Goal: Feedback & Contribution: Submit feedback/report problem

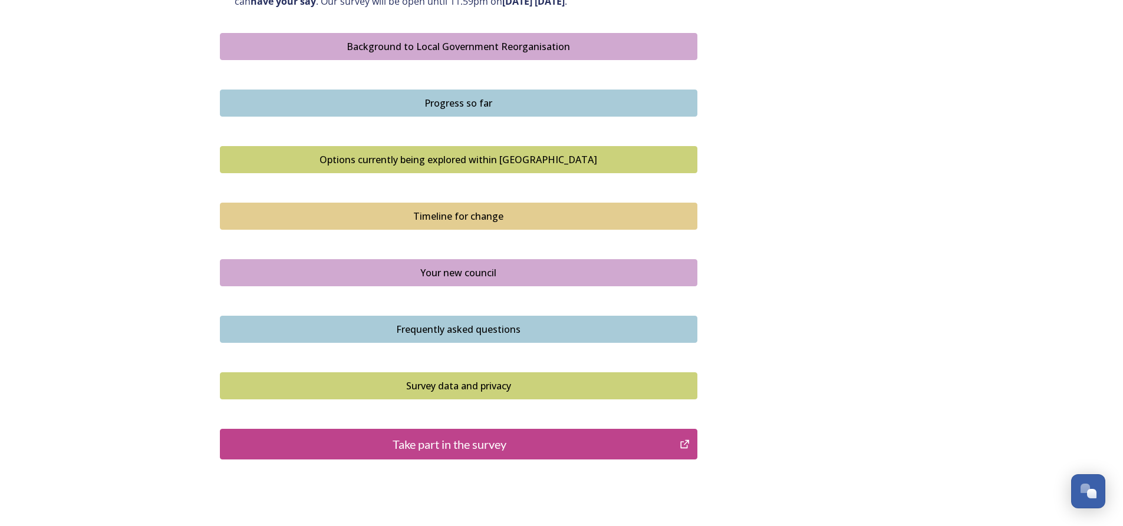
scroll to position [680, 0]
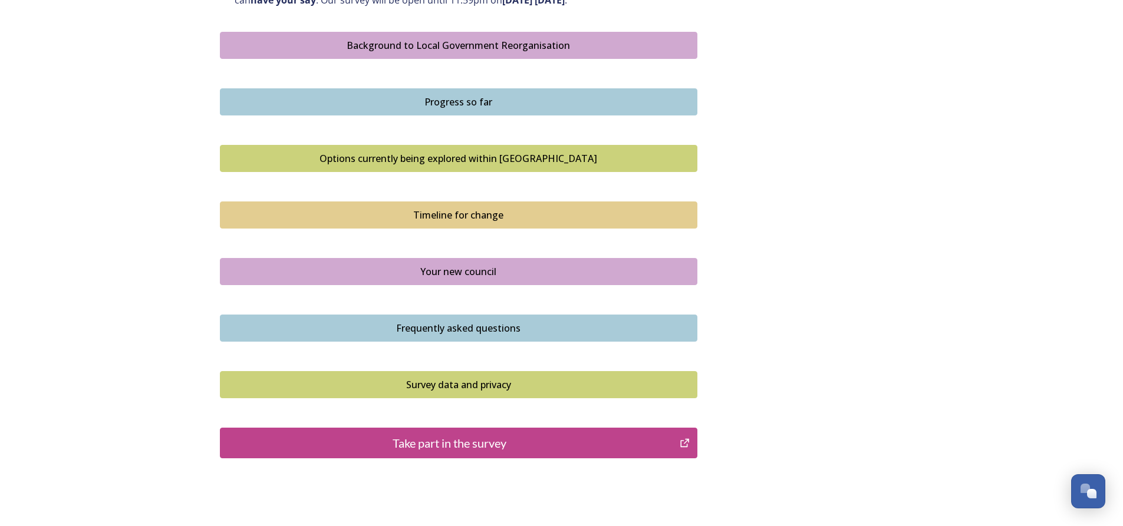
click at [478, 453] on button "Take part in the survey" at bounding box center [458, 443] width 477 height 31
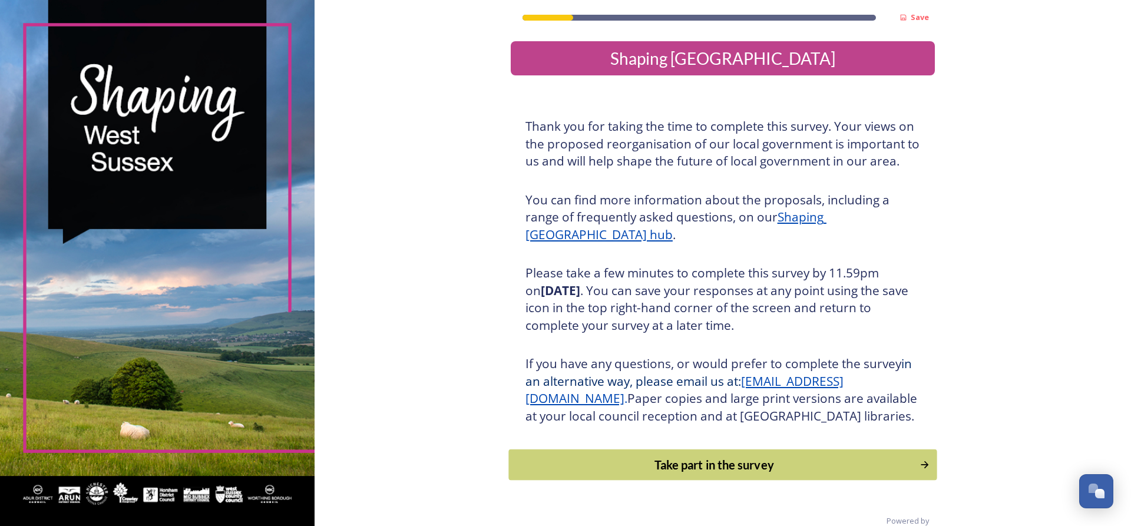
click at [831, 481] on button "Take part in the survey" at bounding box center [723, 465] width 428 height 31
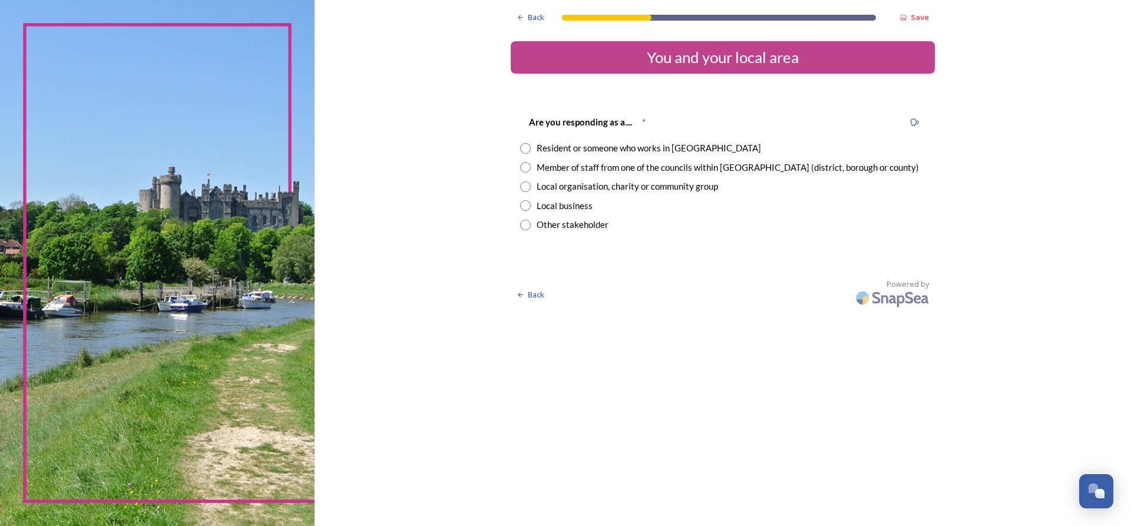
click at [530, 147] on input "radio" at bounding box center [525, 148] width 11 height 11
radio input "true"
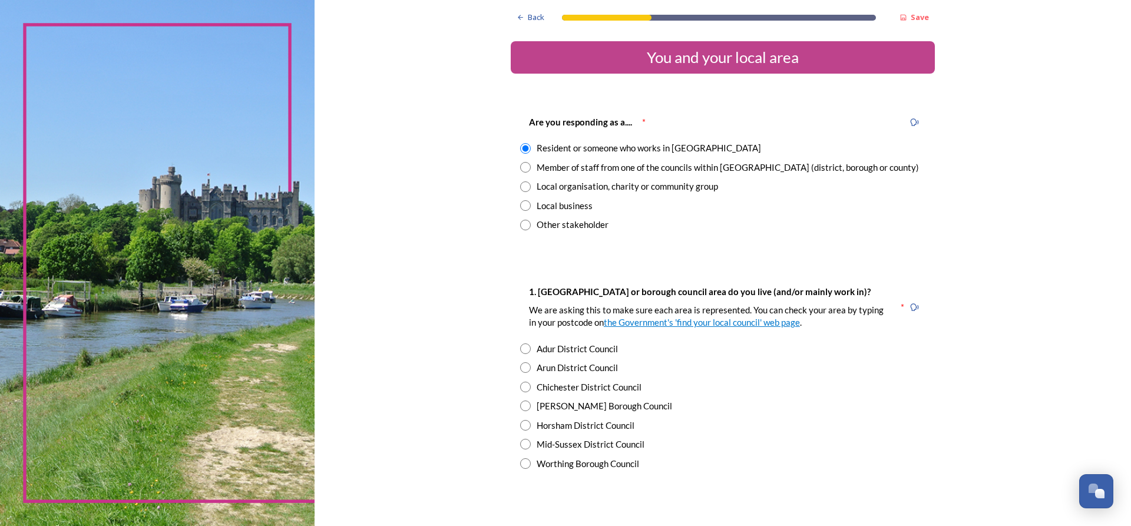
click at [522, 387] on input "radio" at bounding box center [525, 387] width 11 height 11
radio input "true"
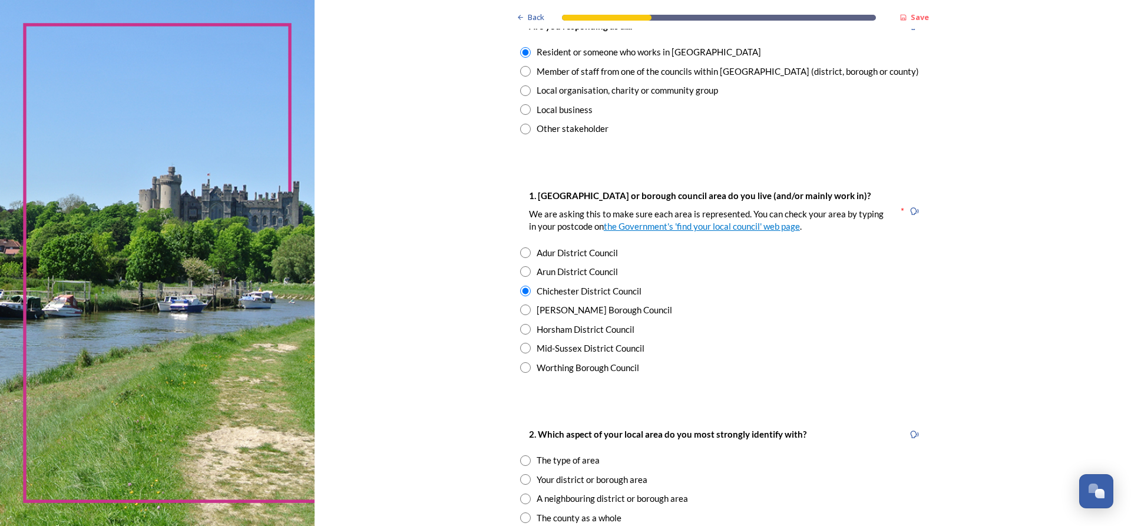
scroll to position [110, 0]
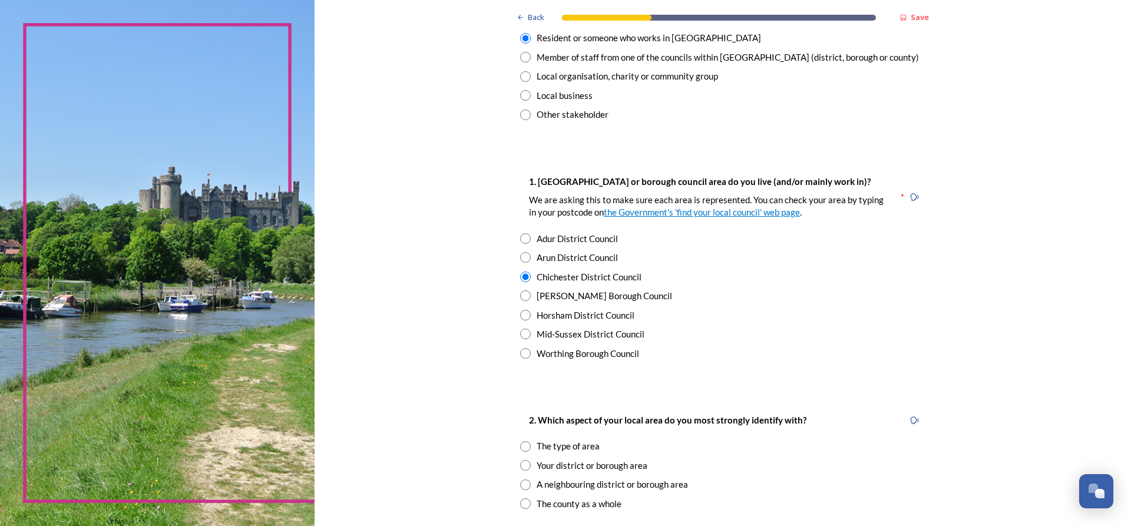
click at [526, 467] on input "radio" at bounding box center [525, 465] width 11 height 11
radio input "true"
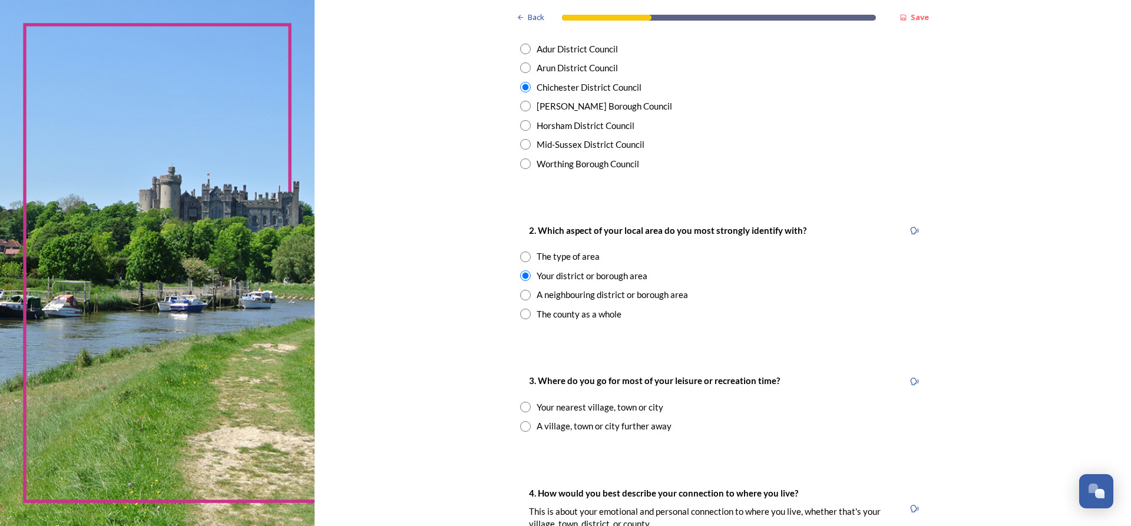
scroll to position [298, 0]
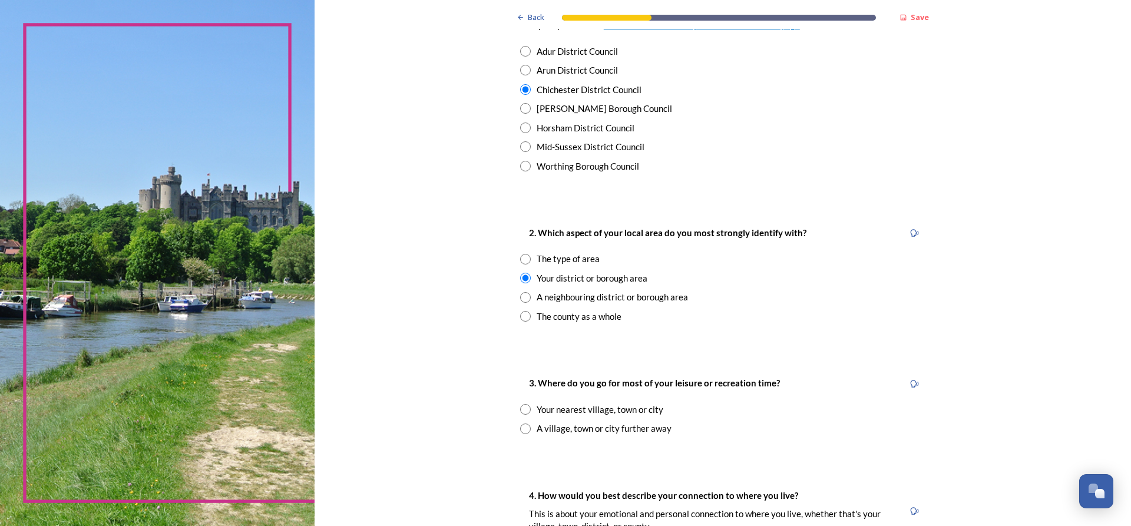
click at [522, 410] on input "radio" at bounding box center [525, 409] width 11 height 11
radio input "true"
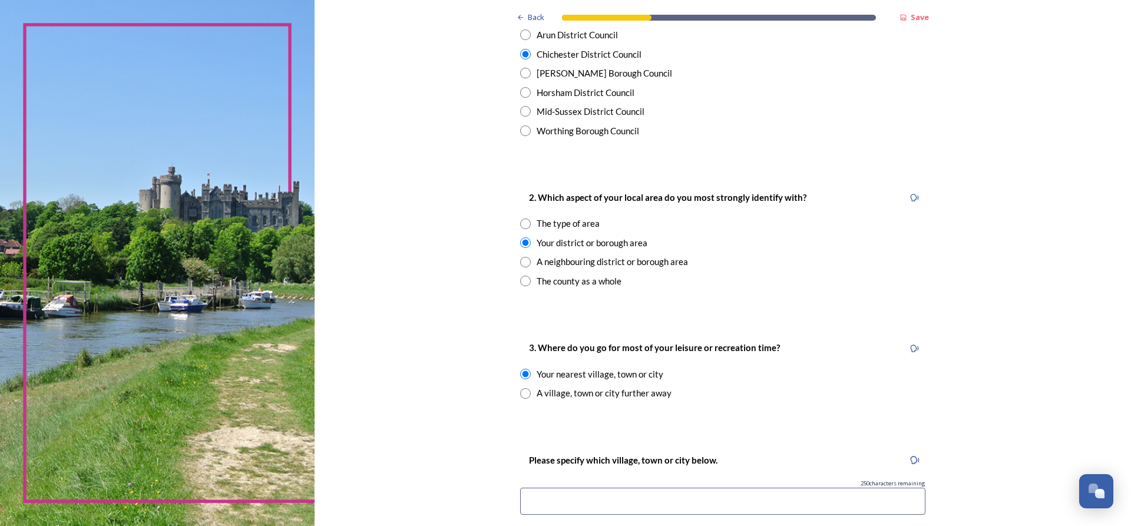
scroll to position [335, 0]
click at [557, 506] on input at bounding box center [722, 499] width 405 height 27
type input "Fishbourne"
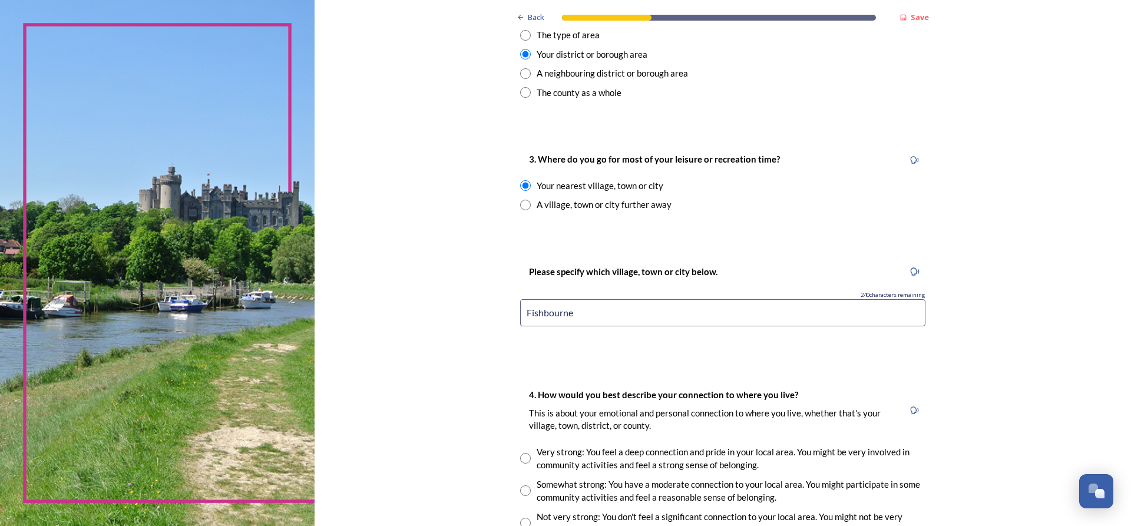
scroll to position [523, 0]
click at [525, 462] on input "radio" at bounding box center [525, 457] width 11 height 11
radio input "true"
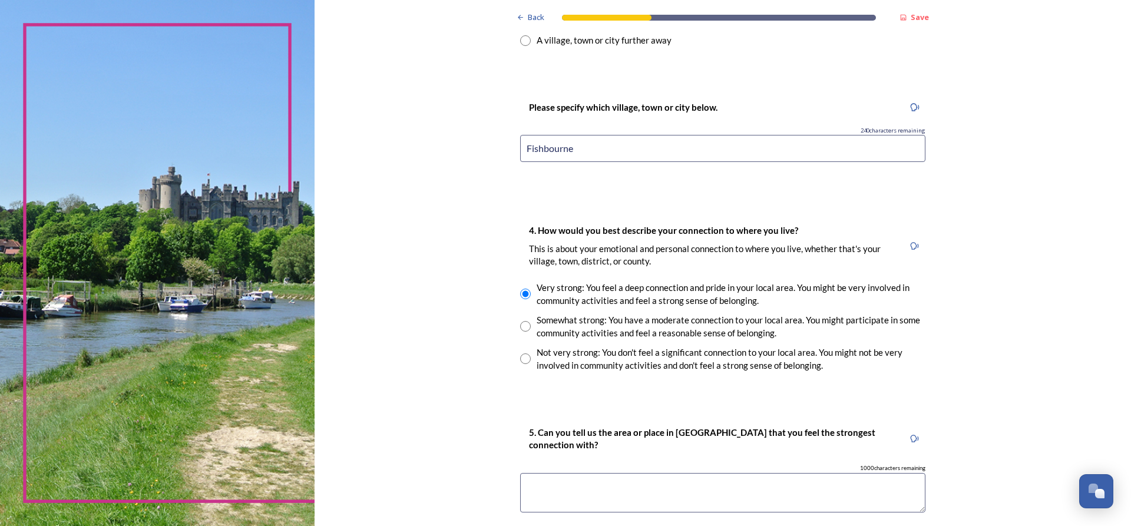
scroll to position [689, 0]
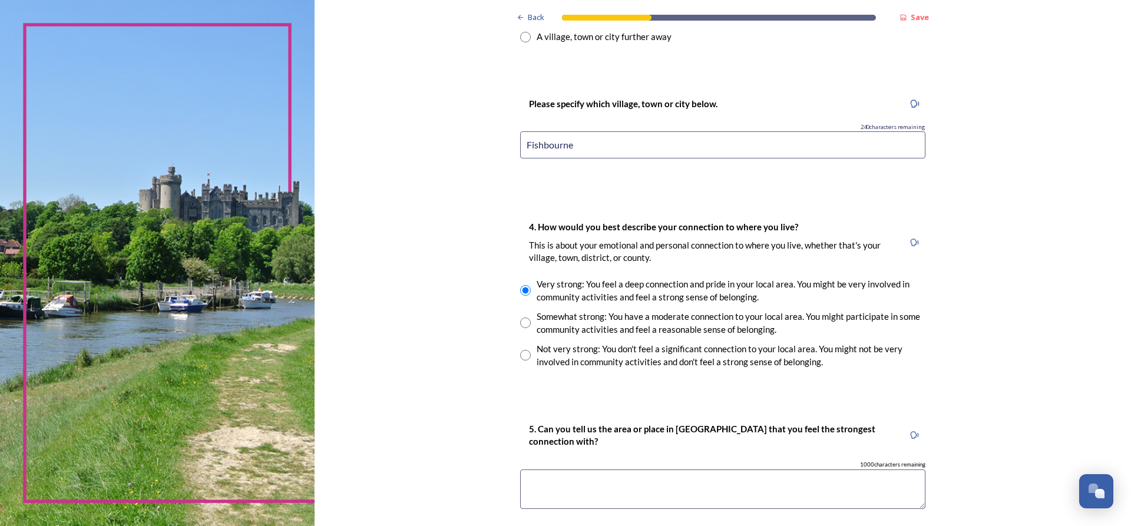
click at [555, 487] on textarea at bounding box center [722, 489] width 405 height 39
click at [540, 488] on textarea "Fshbourne" at bounding box center [722, 489] width 405 height 39
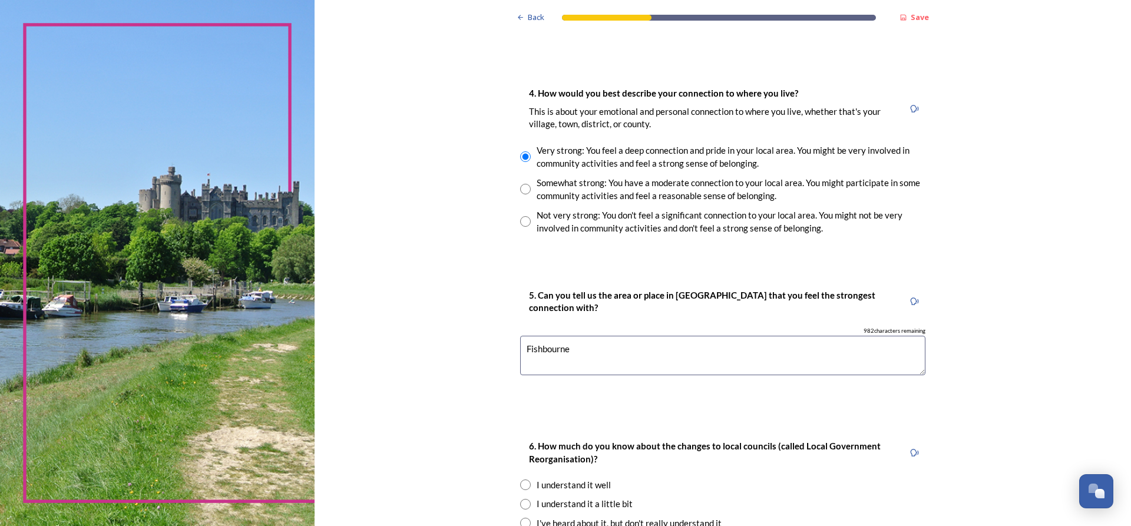
scroll to position [836, 0]
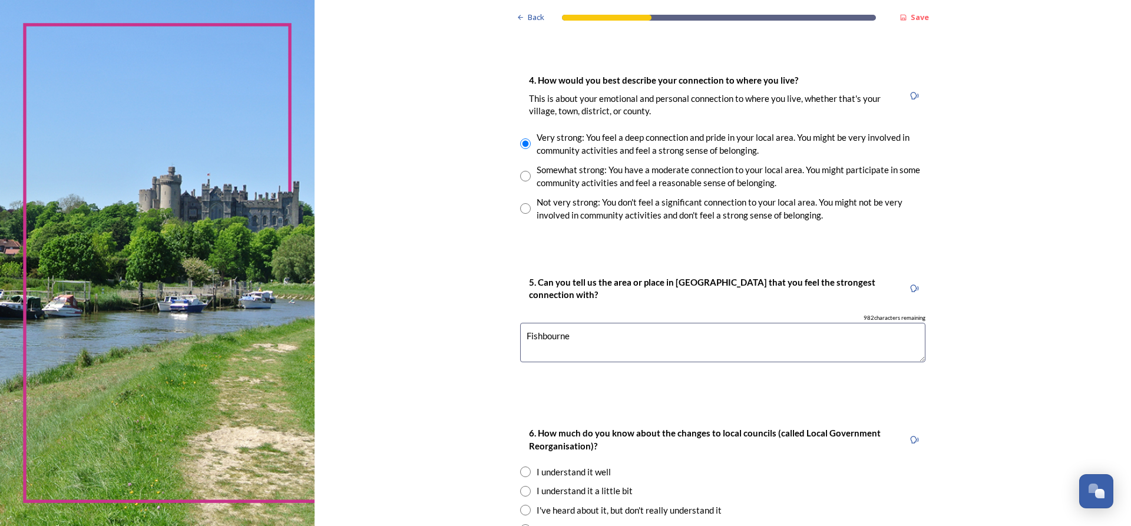
type textarea "Fishbourne"
click at [524, 494] on input "radio" at bounding box center [525, 491] width 11 height 11
radio input "true"
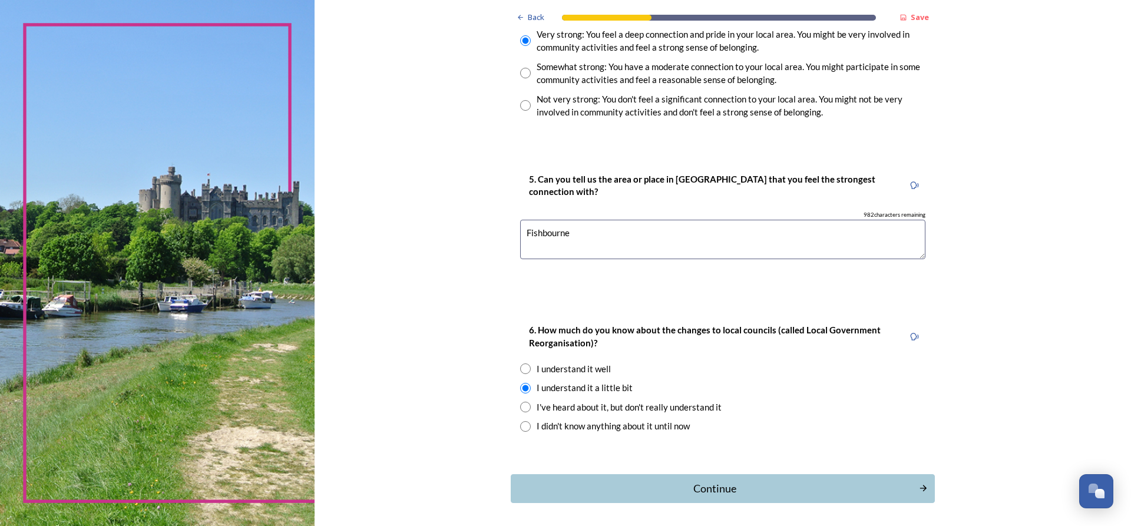
scroll to position [944, 0]
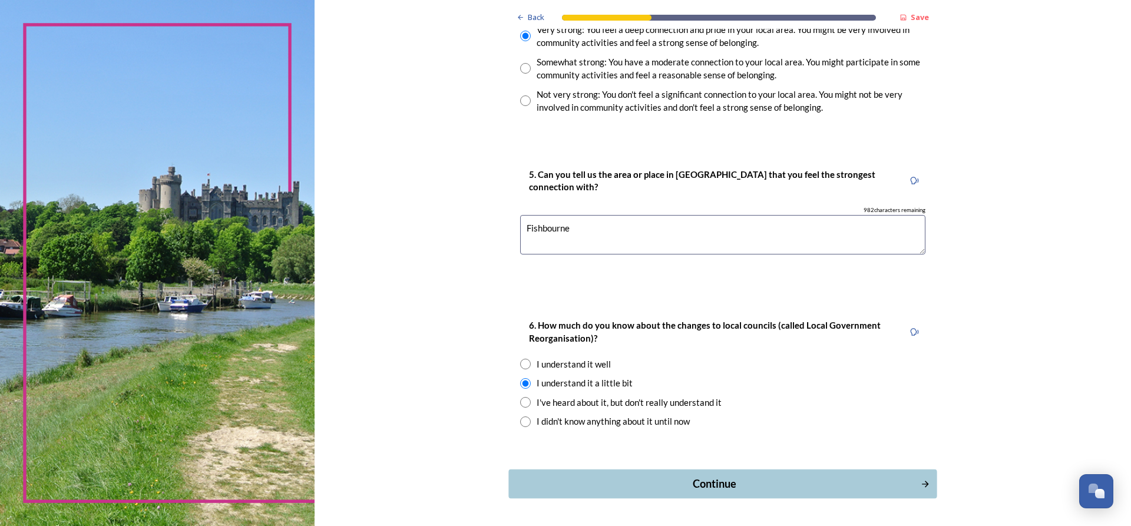
click at [926, 492] on button "Continue" at bounding box center [723, 484] width 428 height 29
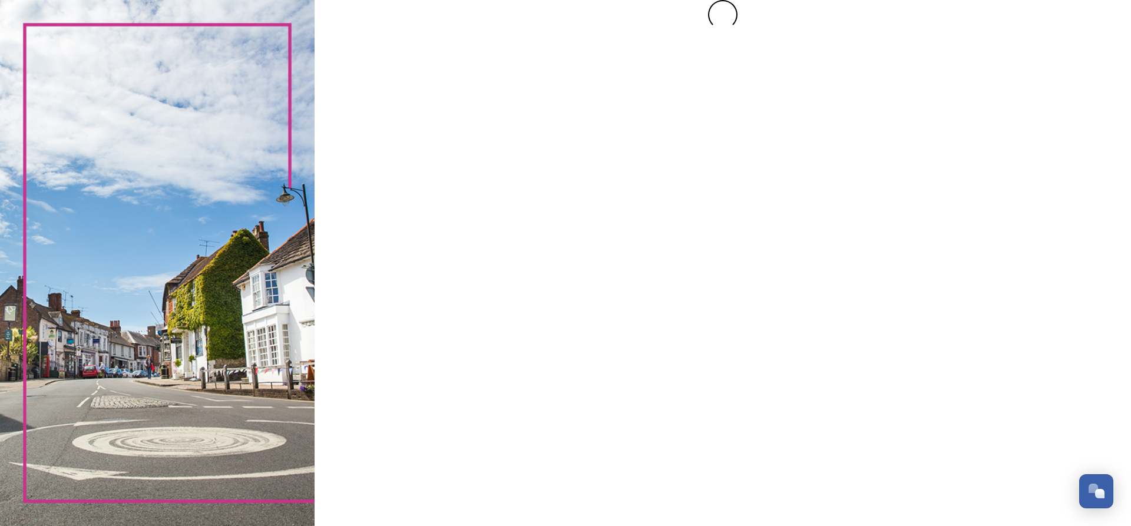
scroll to position [0, 0]
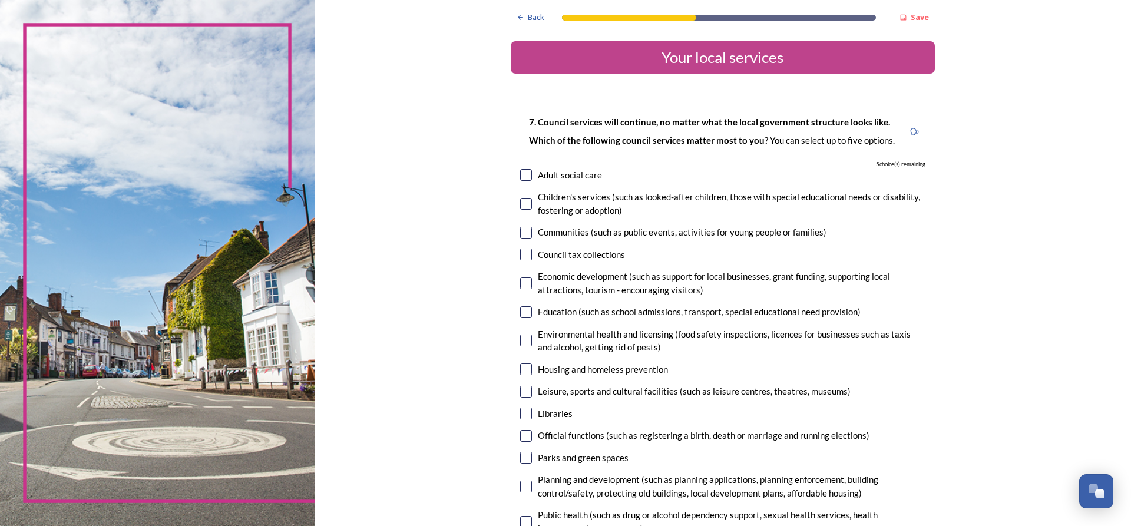
click at [522, 488] on input "checkbox" at bounding box center [526, 487] width 12 height 12
checkbox input "true"
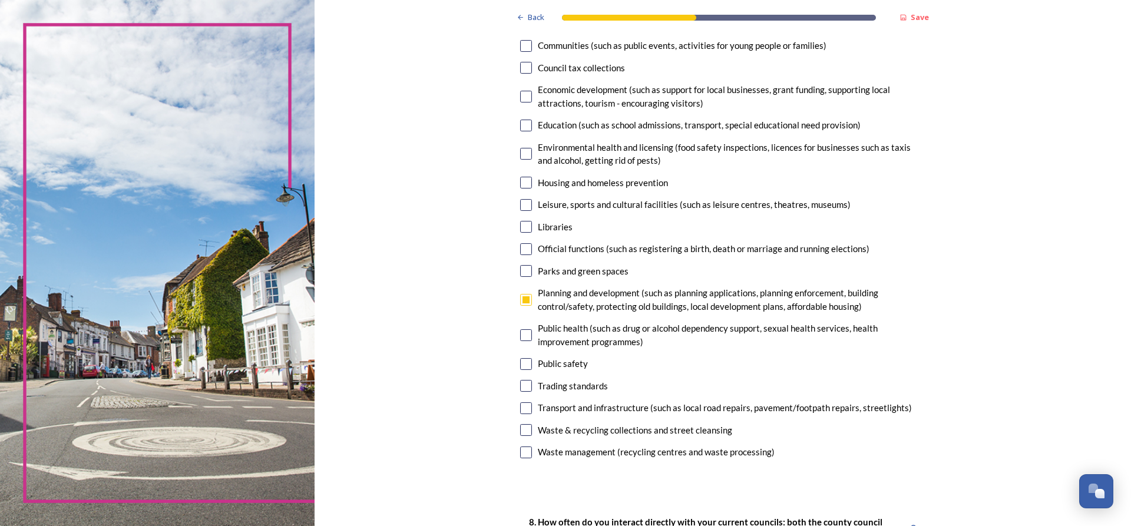
scroll to position [199, 0]
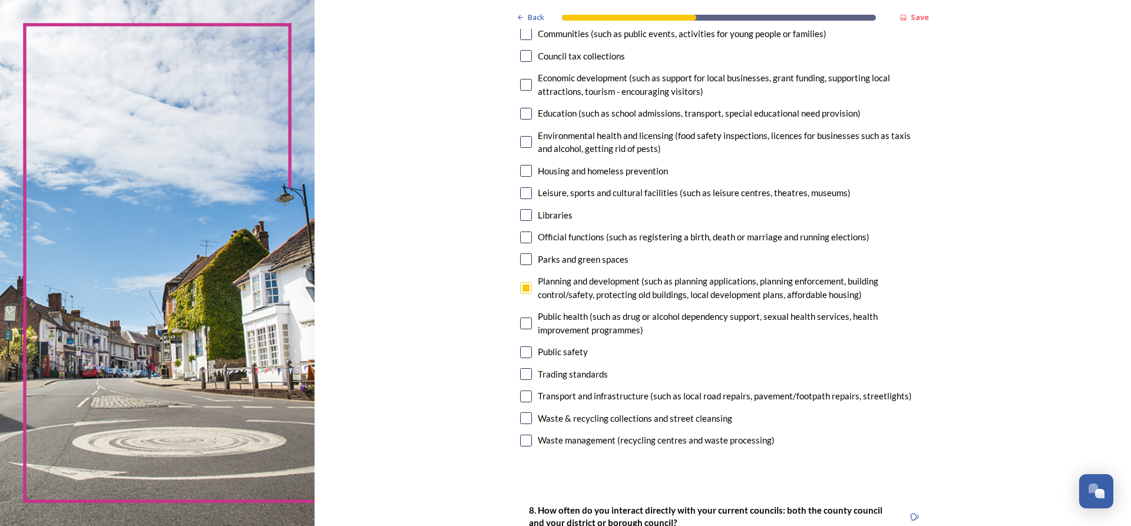
click at [524, 352] on input "checkbox" at bounding box center [526, 352] width 12 height 12
checkbox input "true"
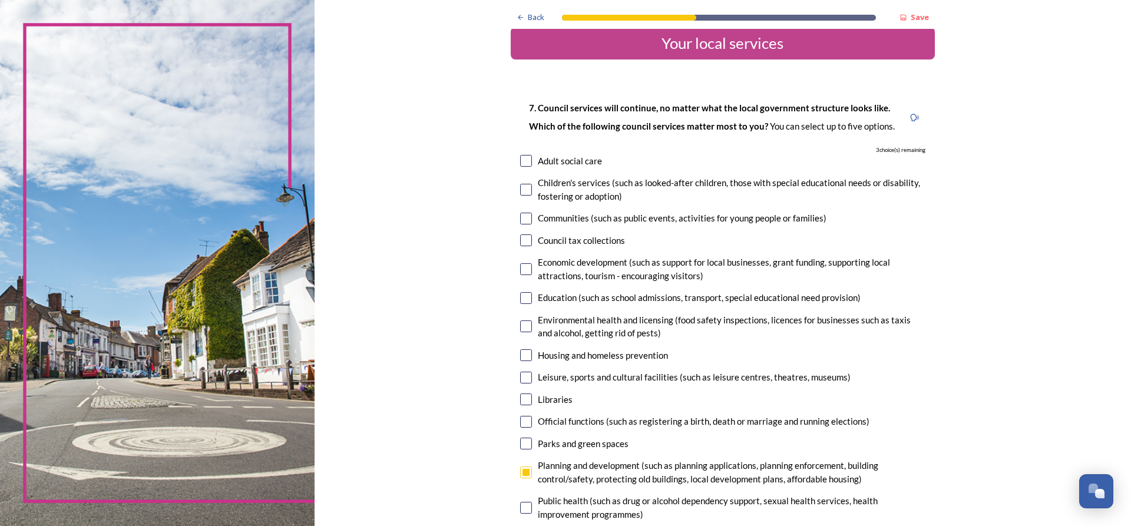
scroll to position [6, 0]
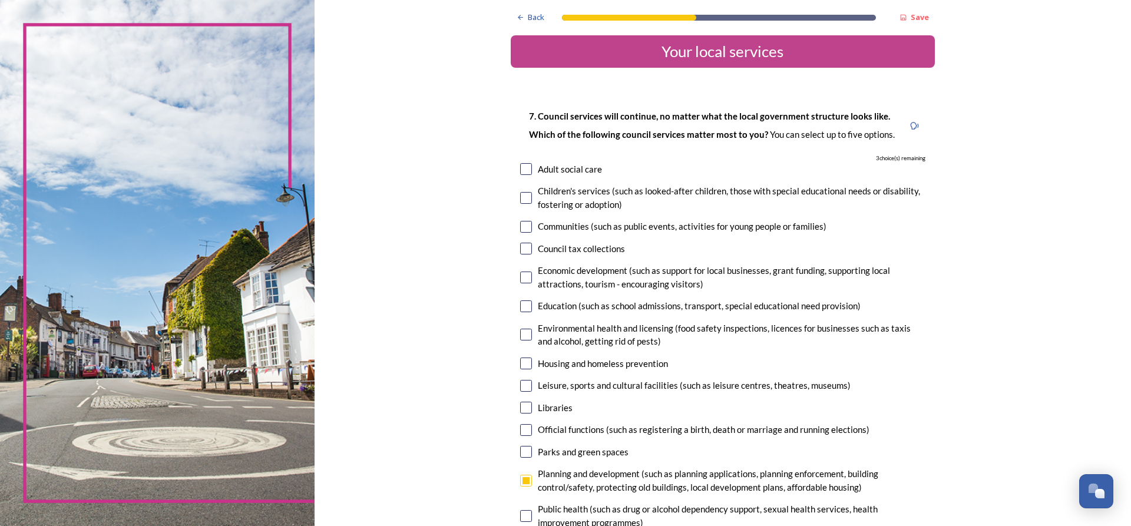
click at [522, 171] on input "checkbox" at bounding box center [526, 169] width 12 height 12
checkbox input "true"
click at [523, 229] on input "checkbox" at bounding box center [526, 227] width 12 height 12
checkbox input "true"
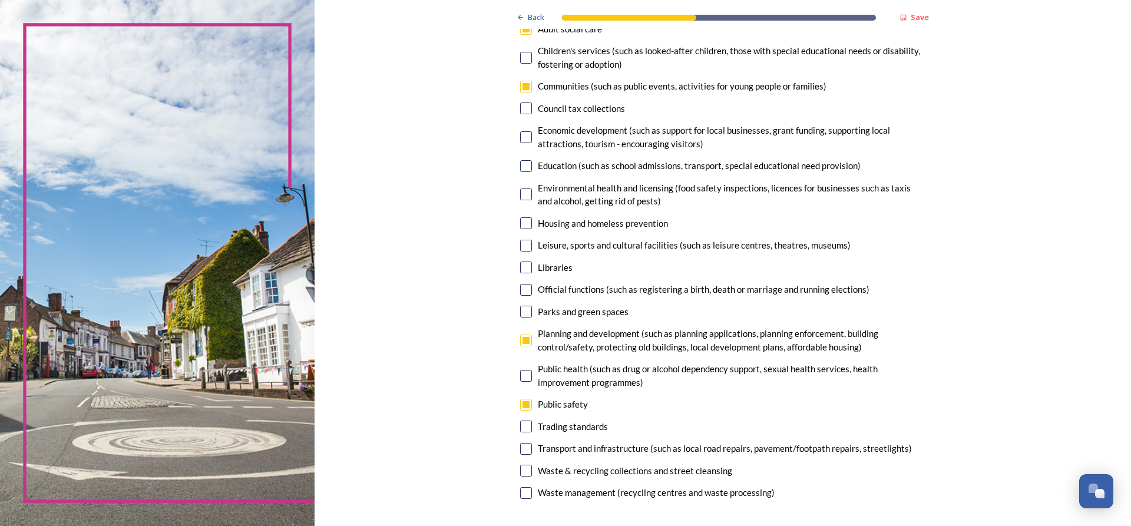
scroll to position [181, 0]
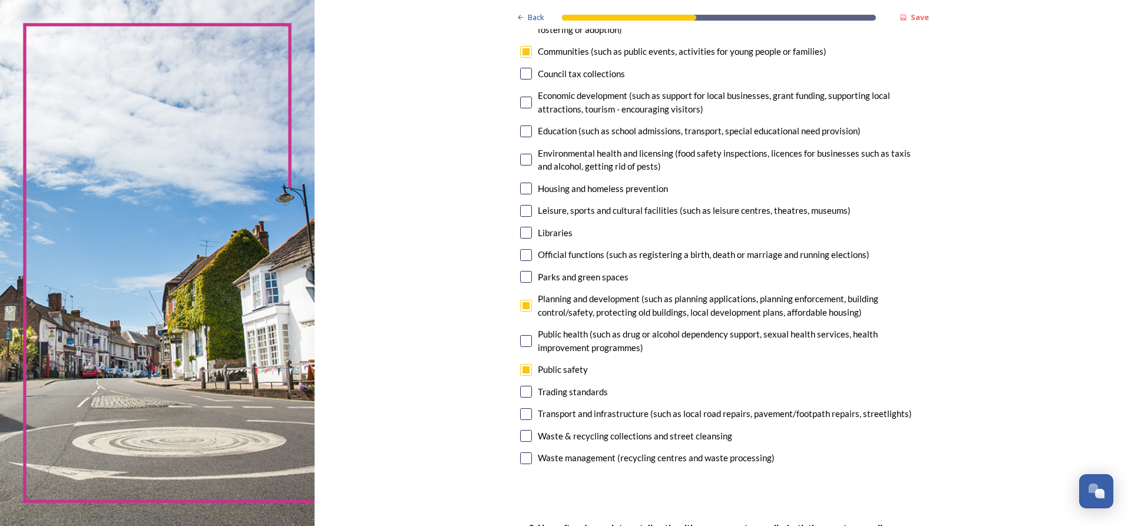
click at [522, 415] on input "checkbox" at bounding box center [526, 414] width 12 height 12
checkbox input "true"
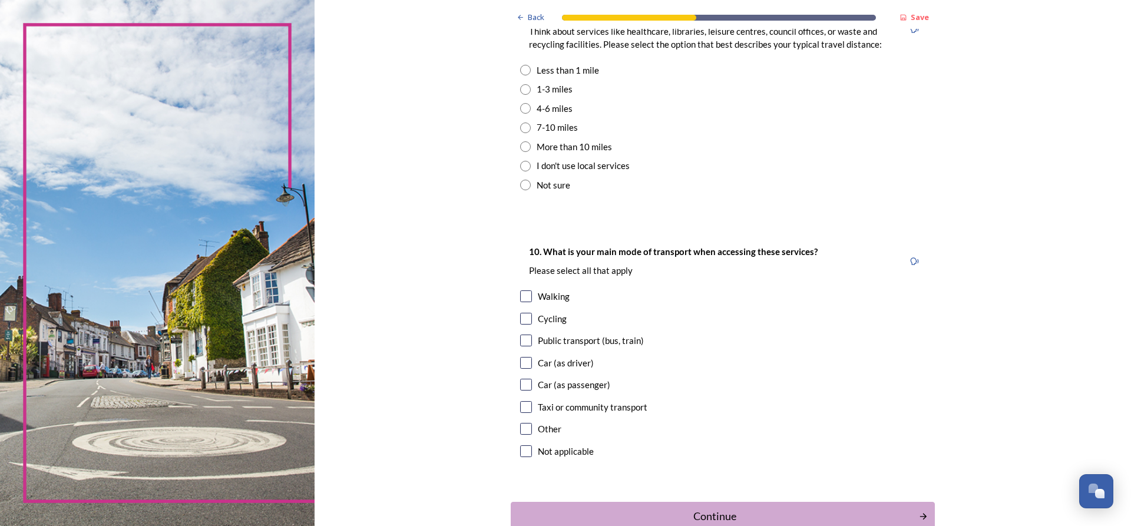
scroll to position [843, 0]
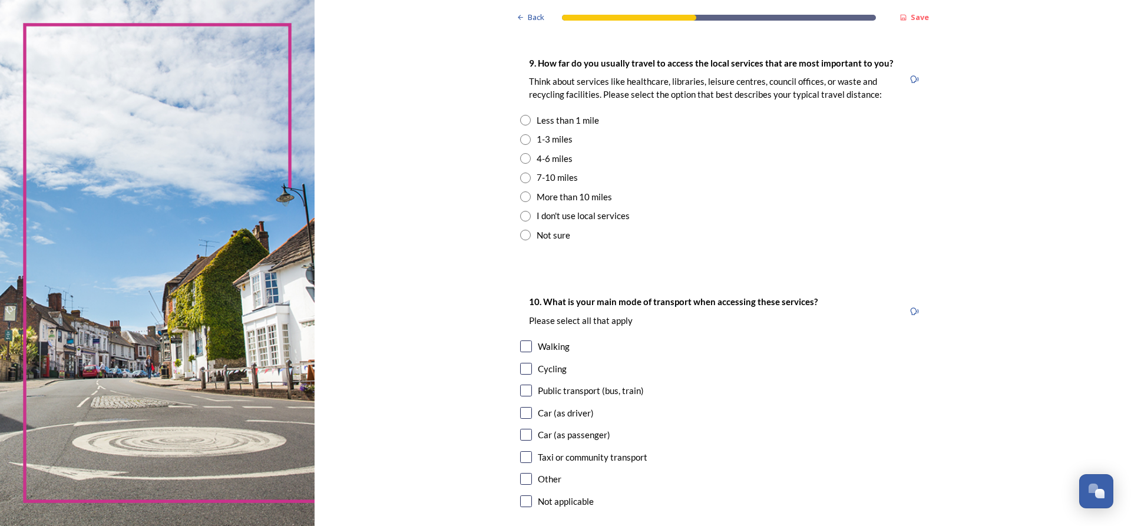
click at [523, 141] on input "radio" at bounding box center [525, 139] width 11 height 11
radio input "true"
click at [524, 415] on input "checkbox" at bounding box center [526, 413] width 12 height 12
checkbox input "true"
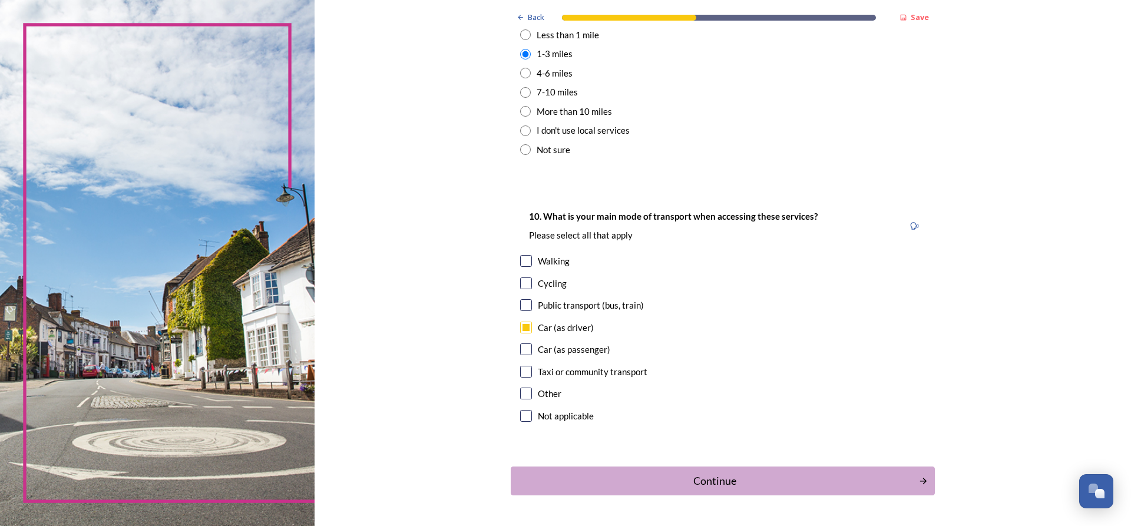
scroll to position [933, 0]
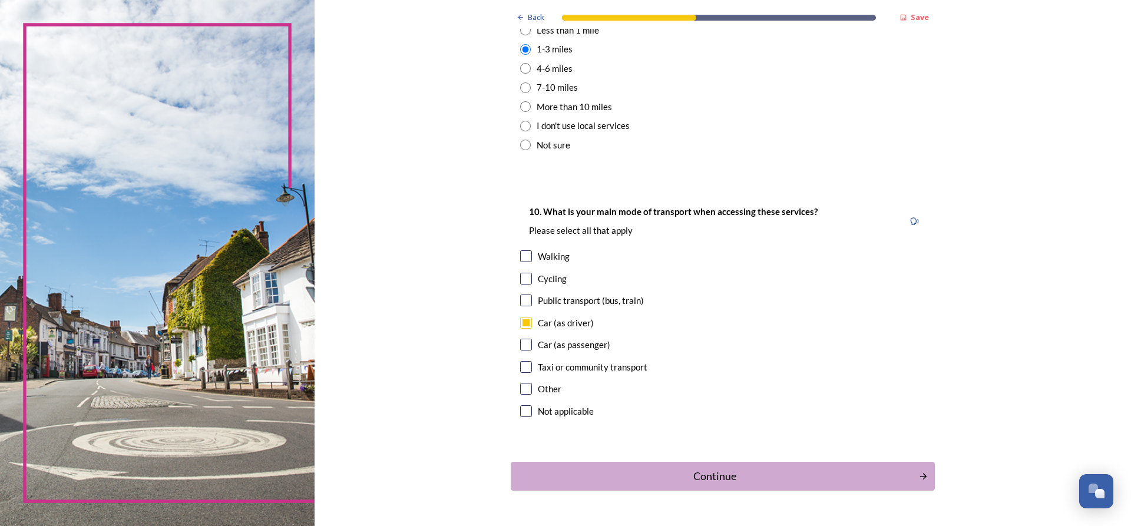
click at [917, 484] on button "Continue" at bounding box center [723, 476] width 428 height 29
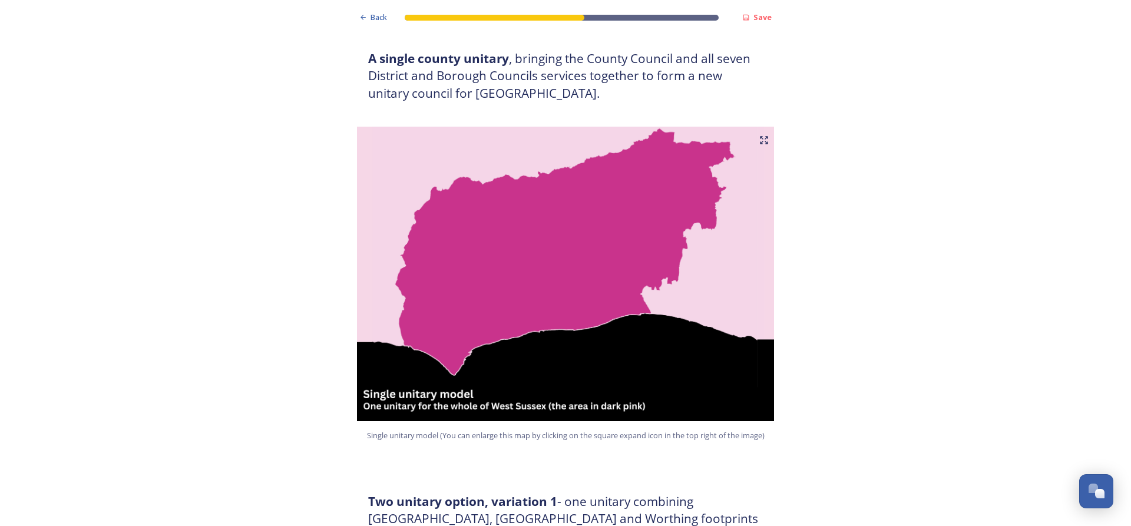
scroll to position [222, 0]
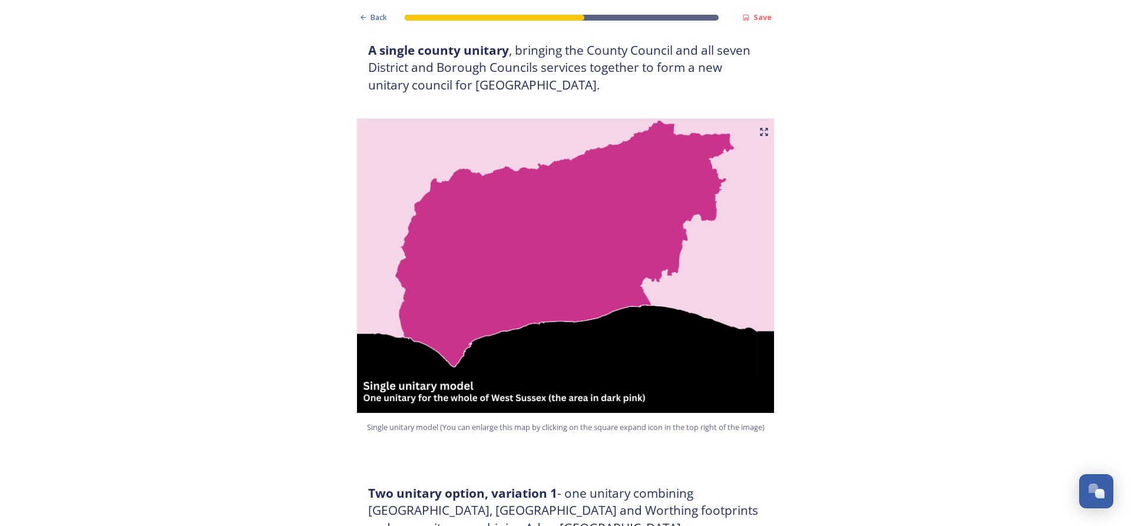
click at [713, 495] on h3 "Two unitary option, variation 1 - one unitary combining Arun, Chichester and Wo…" at bounding box center [565, 520] width 395 height 70
click at [720, 511] on h3 "Two unitary option, variation 1 - one unitary combining Arun, Chichester and Wo…" at bounding box center [565, 520] width 395 height 70
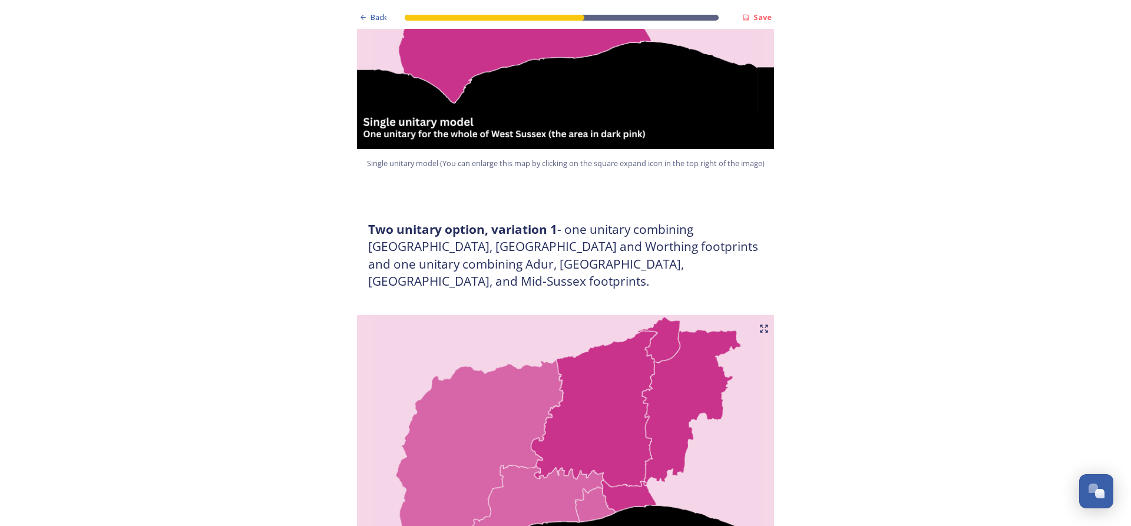
scroll to position [492, 0]
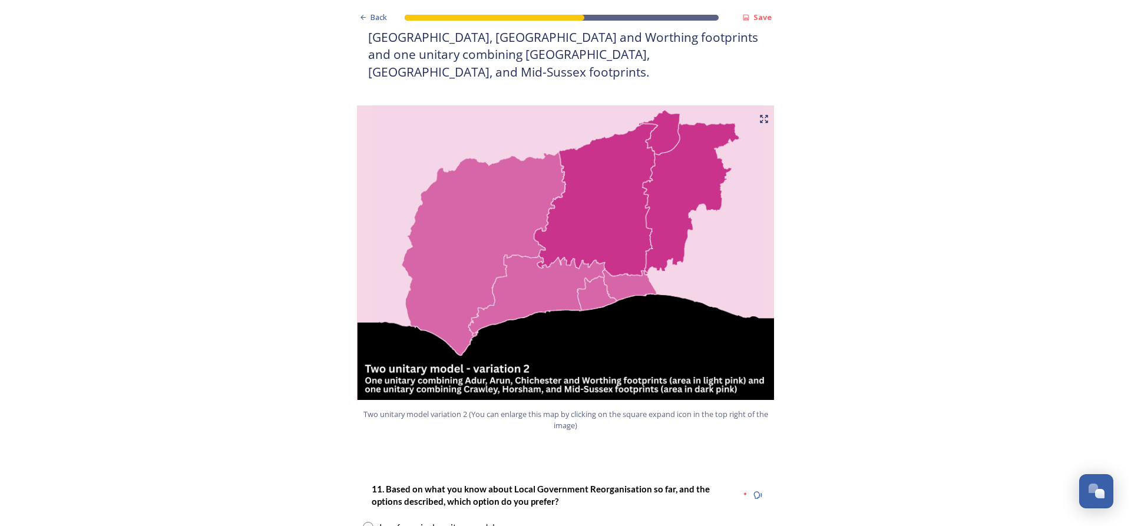
scroll to position [1170, 0]
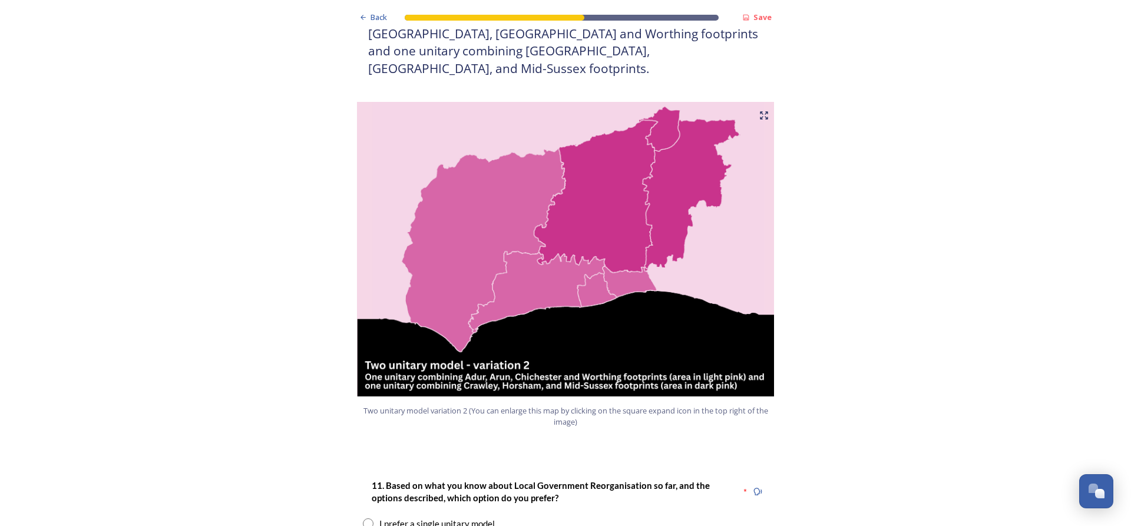
radio input "true"
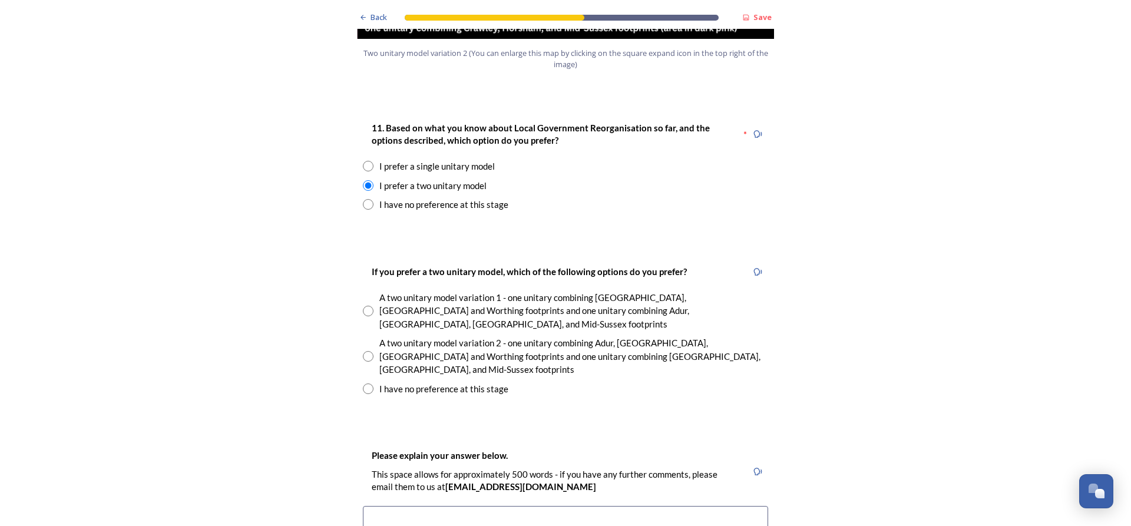
scroll to position [1529, 0]
click at [365, 305] on input "radio" at bounding box center [368, 310] width 11 height 11
radio input "true"
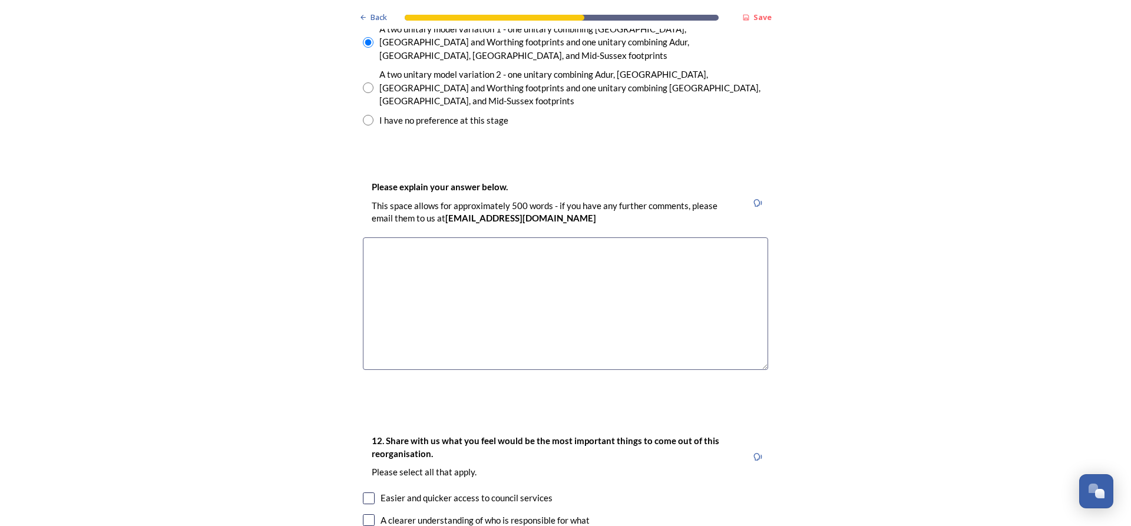
scroll to position [1798, 0]
click at [658, 262] on textarea at bounding box center [565, 302] width 405 height 133
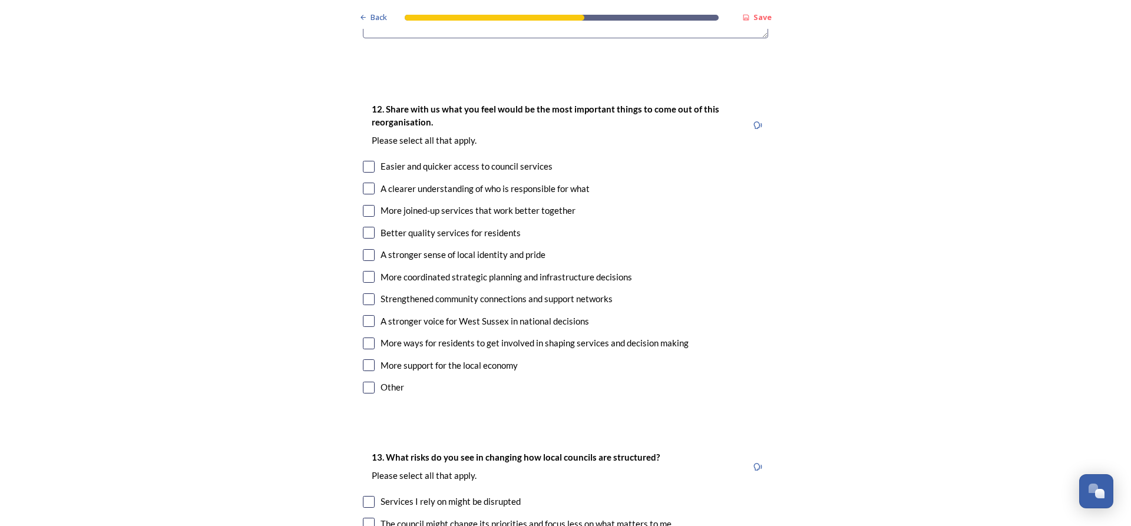
scroll to position [2129, 0]
click at [368, 204] on input "checkbox" at bounding box center [369, 210] width 12 height 12
checkbox input "true"
click at [367, 182] on input "checkbox" at bounding box center [369, 188] width 12 height 12
checkbox input "true"
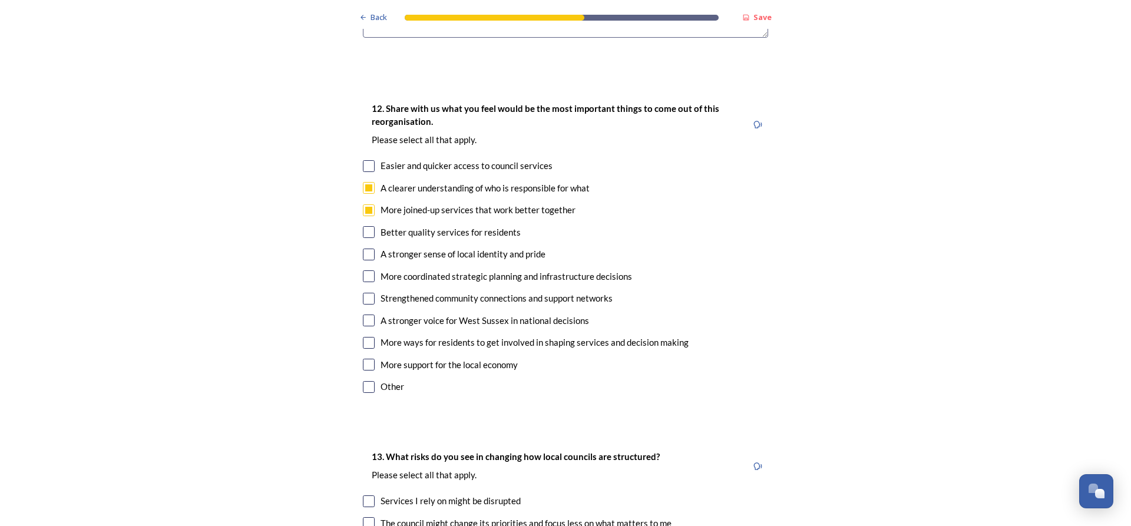
click at [367, 249] on input "checkbox" at bounding box center [369, 255] width 12 height 12
checkbox input "true"
click at [365, 337] on input "checkbox" at bounding box center [369, 343] width 12 height 12
checkbox input "true"
click at [365, 359] on input "checkbox" at bounding box center [369, 365] width 12 height 12
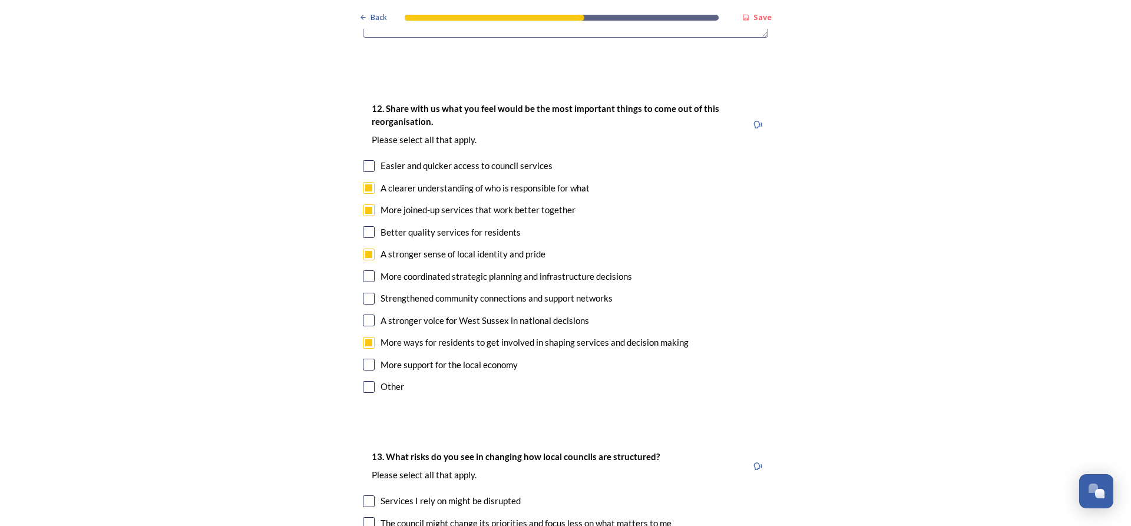
checkbox input "true"
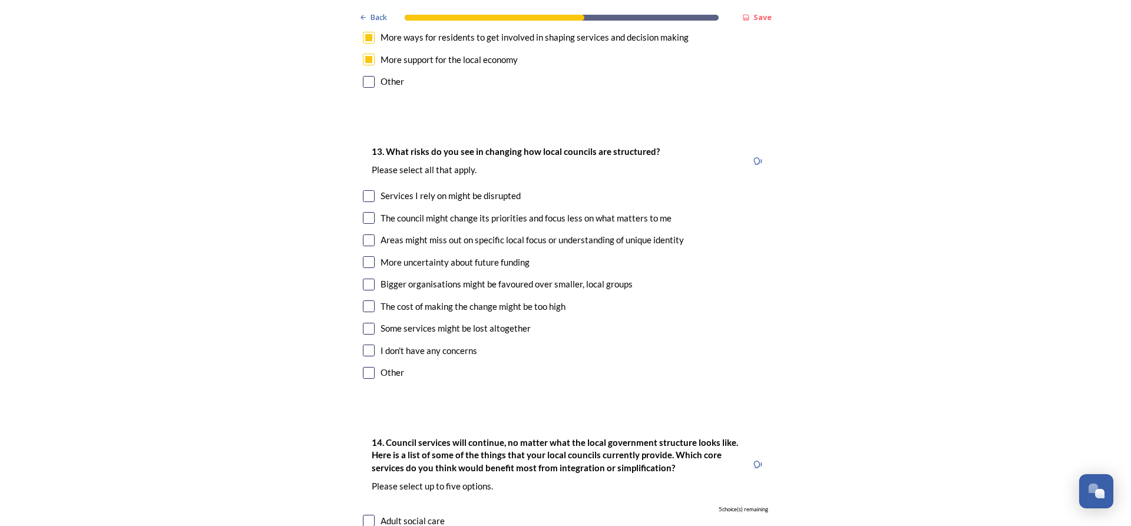
scroll to position [2427, 0]
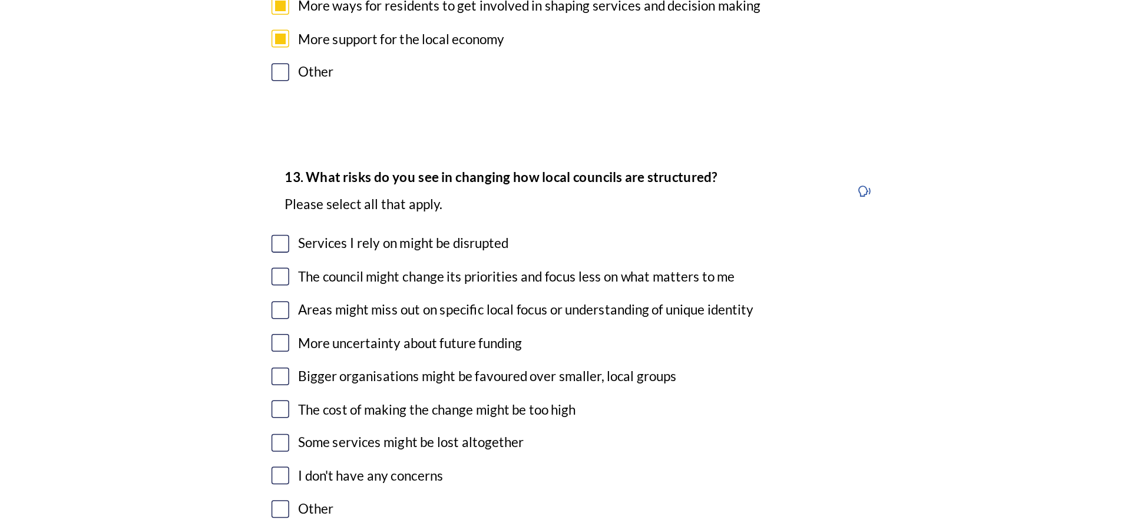
click at [365, 242] on input "checkbox" at bounding box center [369, 248] width 12 height 12
checkbox input "true"
click at [366, 263] on input "checkbox" at bounding box center [369, 269] width 12 height 12
checkbox input "true"
click at [365, 286] on input "checkbox" at bounding box center [369, 292] width 12 height 12
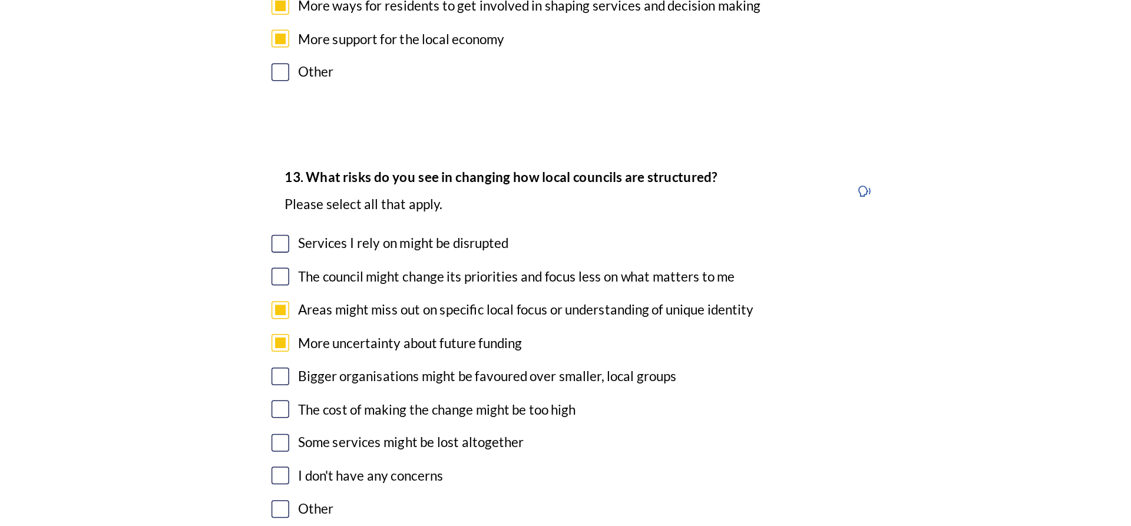
checkbox input "true"
click at [366, 308] on input "checkbox" at bounding box center [369, 314] width 12 height 12
checkbox input "true"
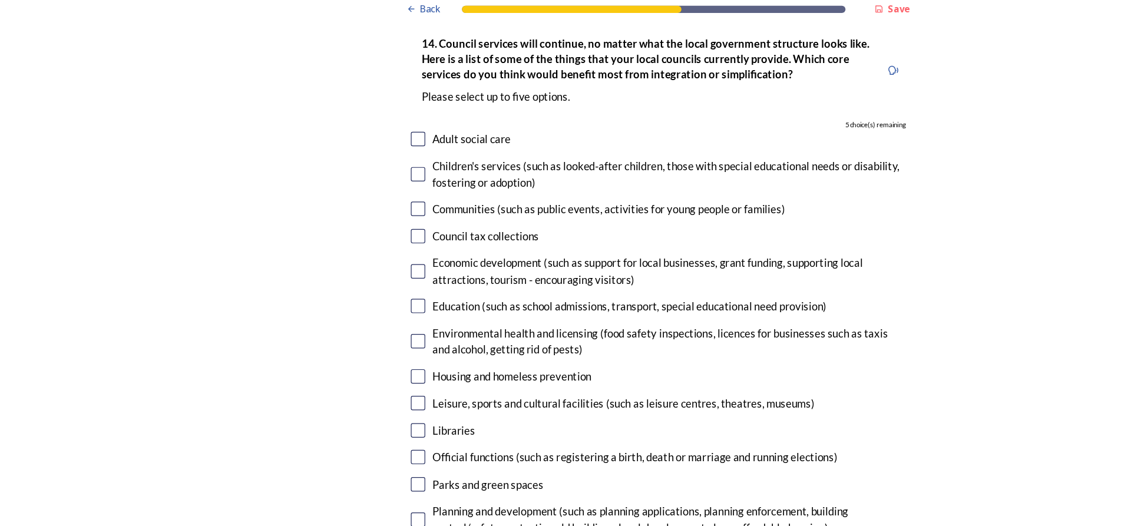
scroll to position [2828, 0]
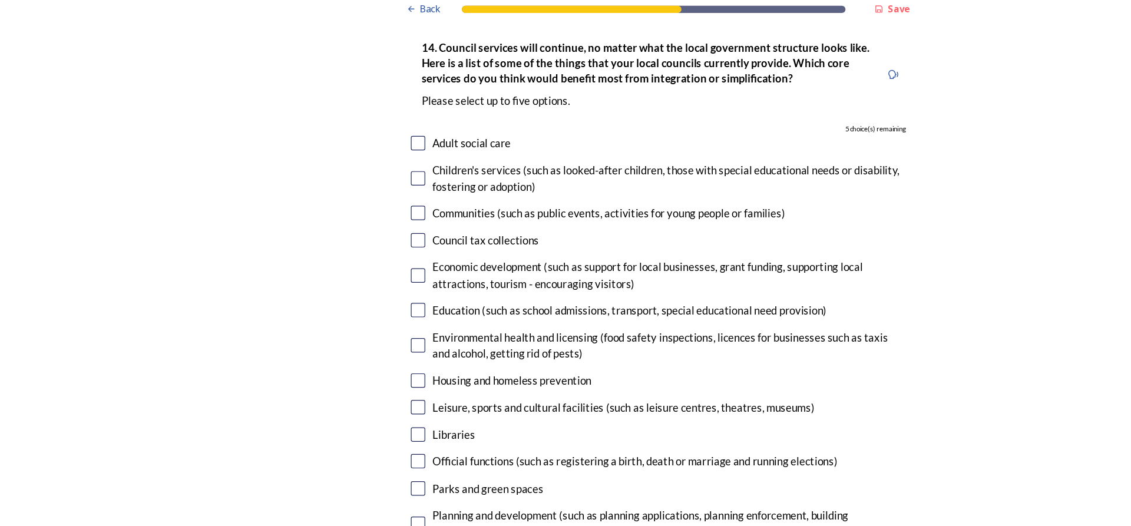
click at [365, 230] on input "checkbox" at bounding box center [369, 236] width 12 height 12
checkbox input "true"
click at [368, 434] on input "checkbox" at bounding box center [369, 440] width 12 height 12
checkbox input "true"
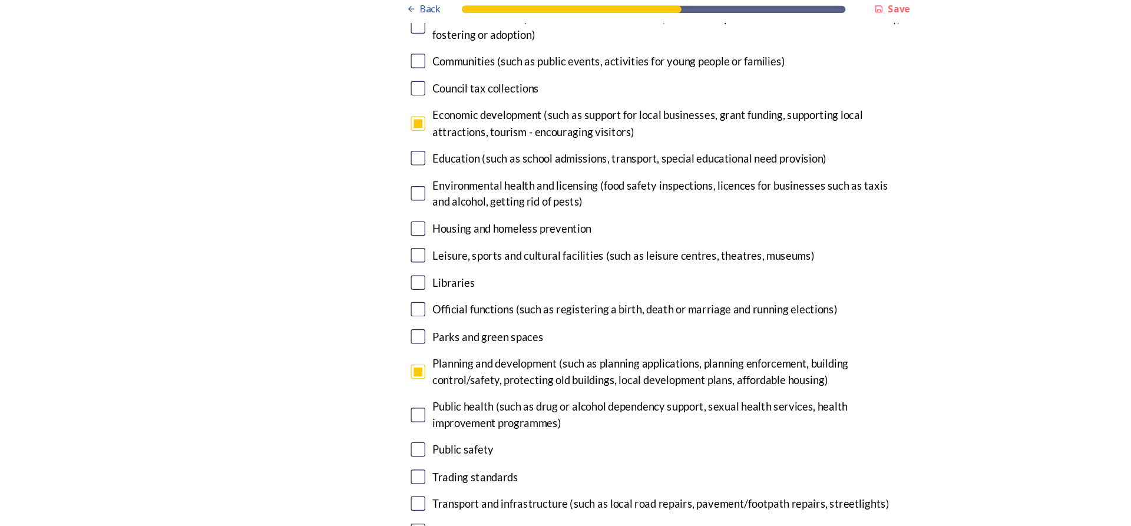
scroll to position [2968, 0]
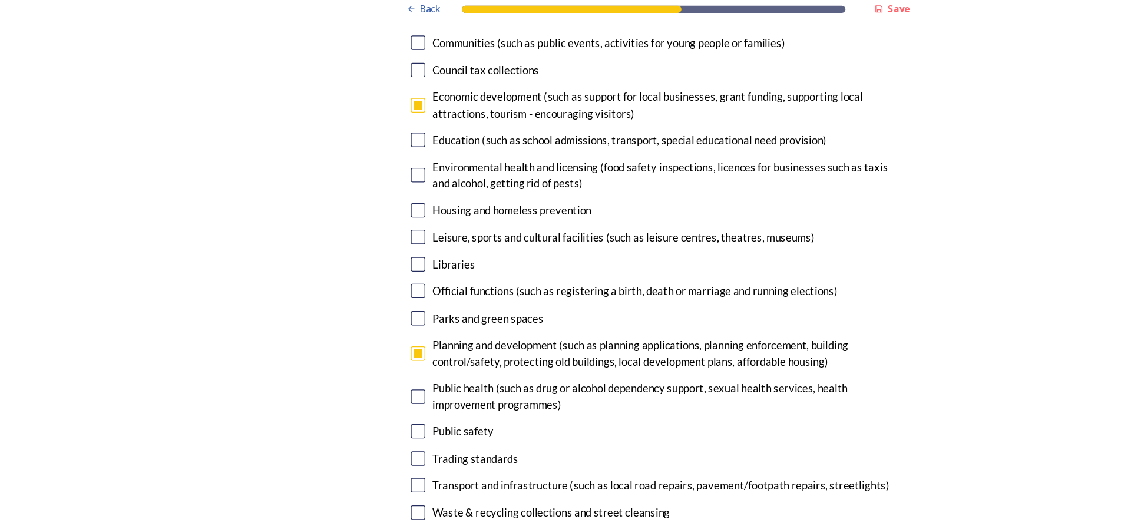
click at [364, 401] on input "checkbox" at bounding box center [369, 407] width 12 height 12
checkbox input "true"
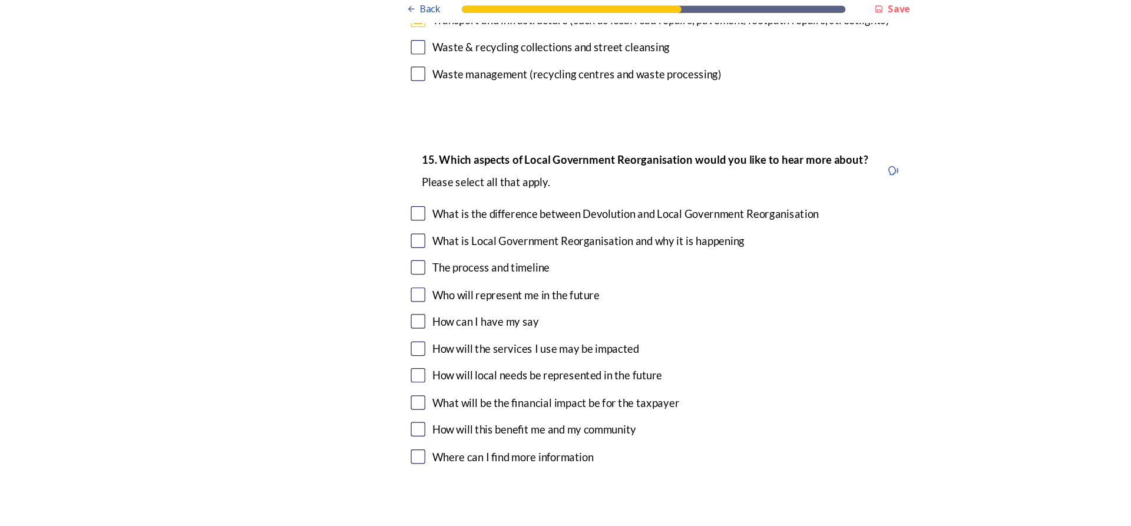
scroll to position [3349, 0]
click at [367, 222] on input "checkbox" at bounding box center [369, 228] width 12 height 12
checkbox input "true"
click at [365, 245] on input "checkbox" at bounding box center [369, 251] width 12 height 12
checkbox input "true"
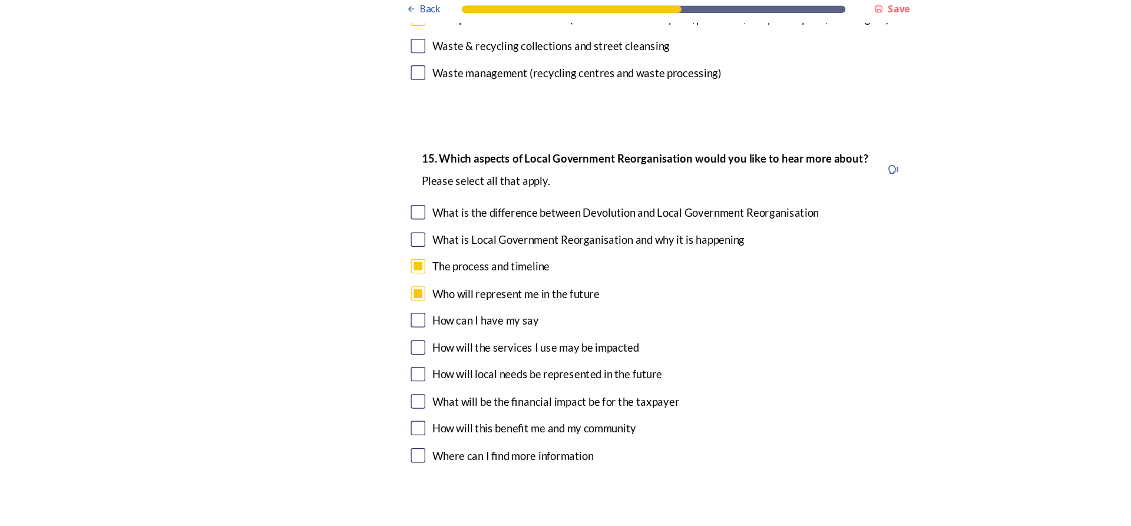
click at [366, 266] on input "checkbox" at bounding box center [369, 272] width 12 height 12
checkbox input "true"
click at [364, 333] on input "checkbox" at bounding box center [369, 339] width 12 height 12
checkbox input "true"
click at [364, 311] on input "checkbox" at bounding box center [369, 317] width 12 height 12
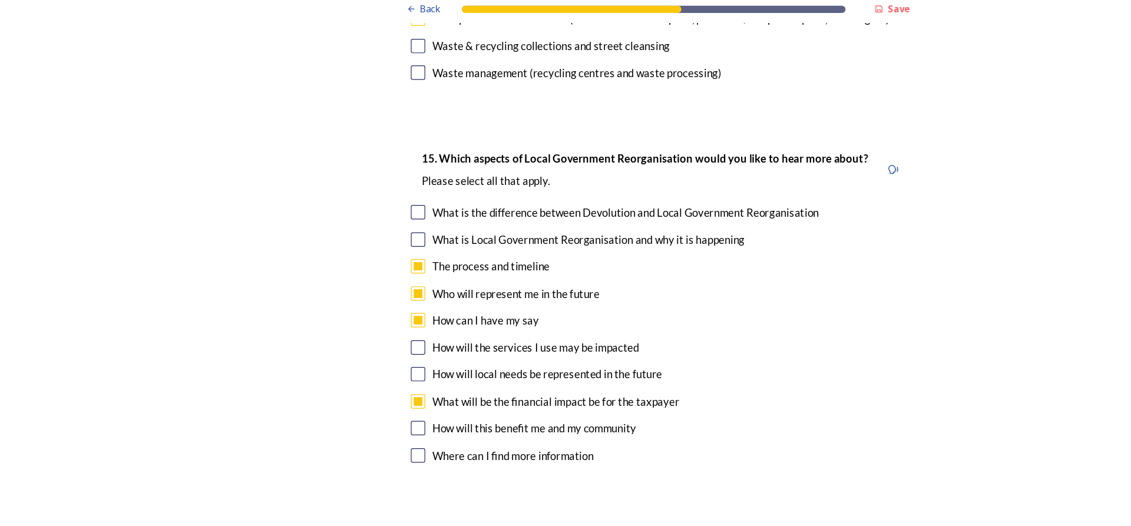
checkbox input "true"
click at [365, 333] on input "checkbox" at bounding box center [369, 339] width 12 height 12
checkbox input "false"
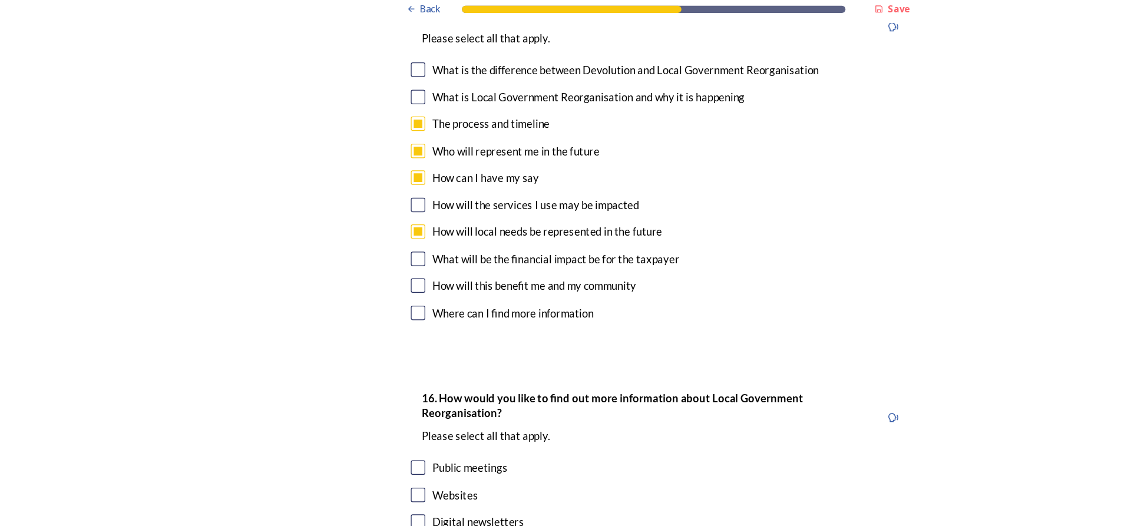
scroll to position [3530, 0]
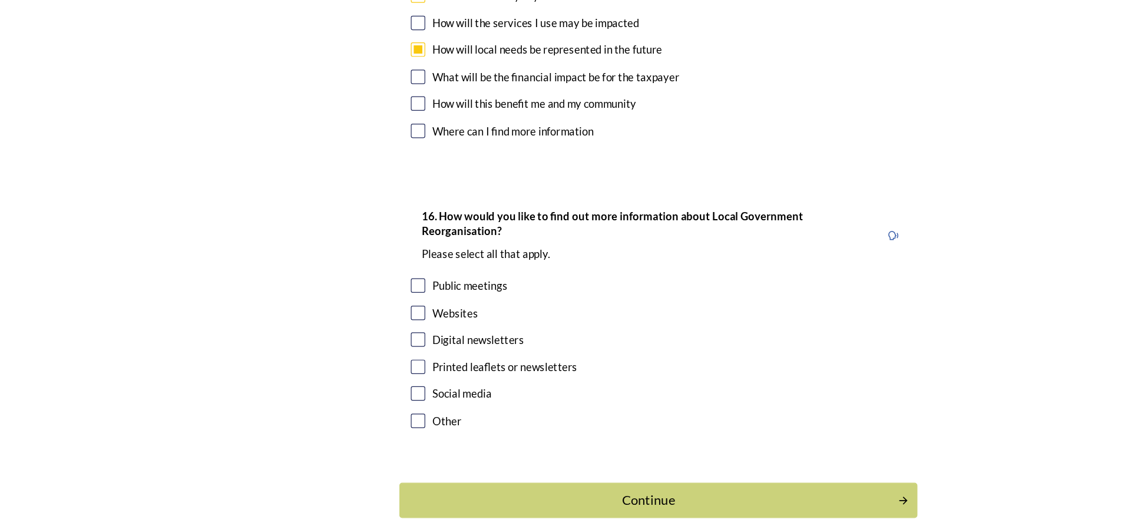
click at [369, 345] on input "checkbox" at bounding box center [369, 351] width 12 height 12
checkbox input "true"
click at [366, 367] on input "checkbox" at bounding box center [369, 373] width 12 height 12
checkbox input "true"
click at [365, 390] on input "checkbox" at bounding box center [369, 396] width 12 height 12
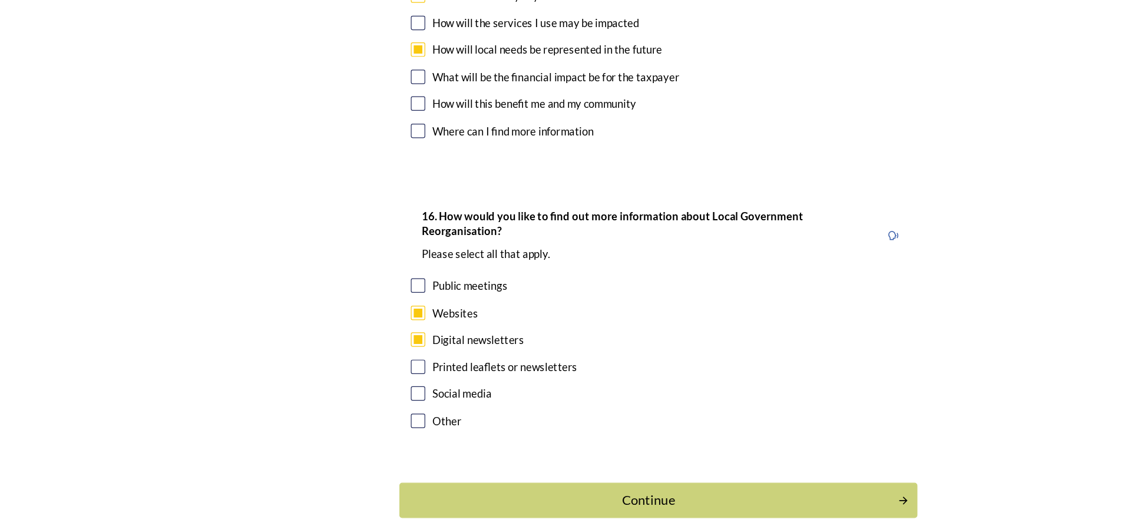
checkbox input "true"
click at [753, 490] on button "Continue" at bounding box center [565, 504] width 428 height 29
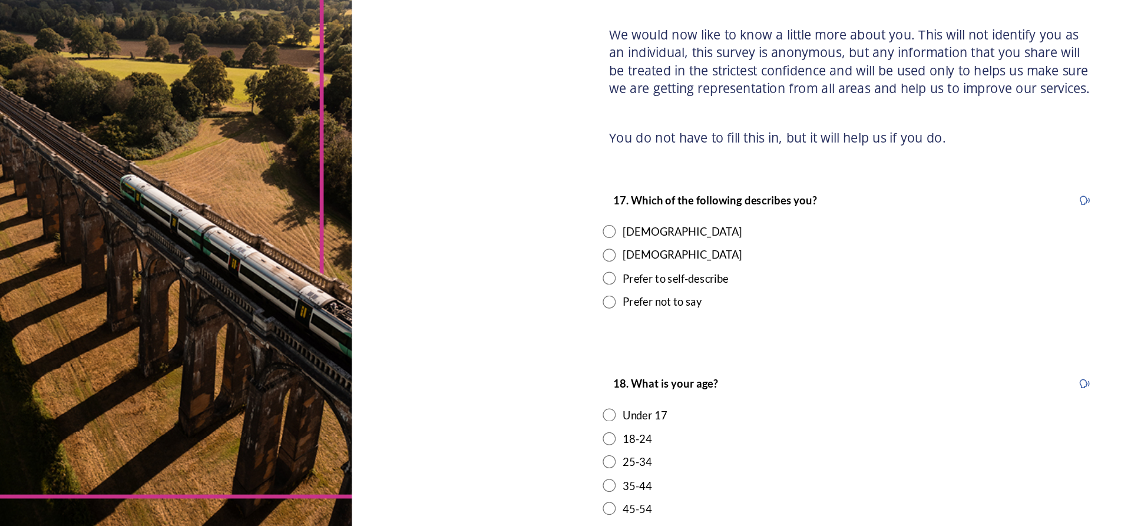
click at [523, 309] on input "radio" at bounding box center [525, 304] width 11 height 11
radio input "true"
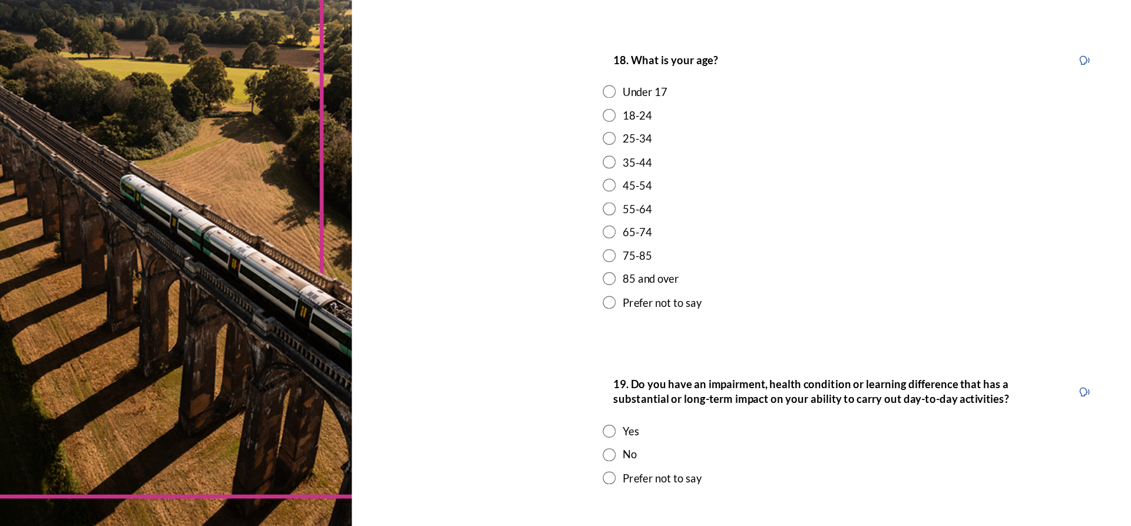
scroll to position [266, 0]
click at [524, 327] on input "radio" at bounding box center [525, 322] width 11 height 11
radio input "true"
click at [525, 446] on input "radio" at bounding box center [525, 447] width 11 height 11
radio input "true"
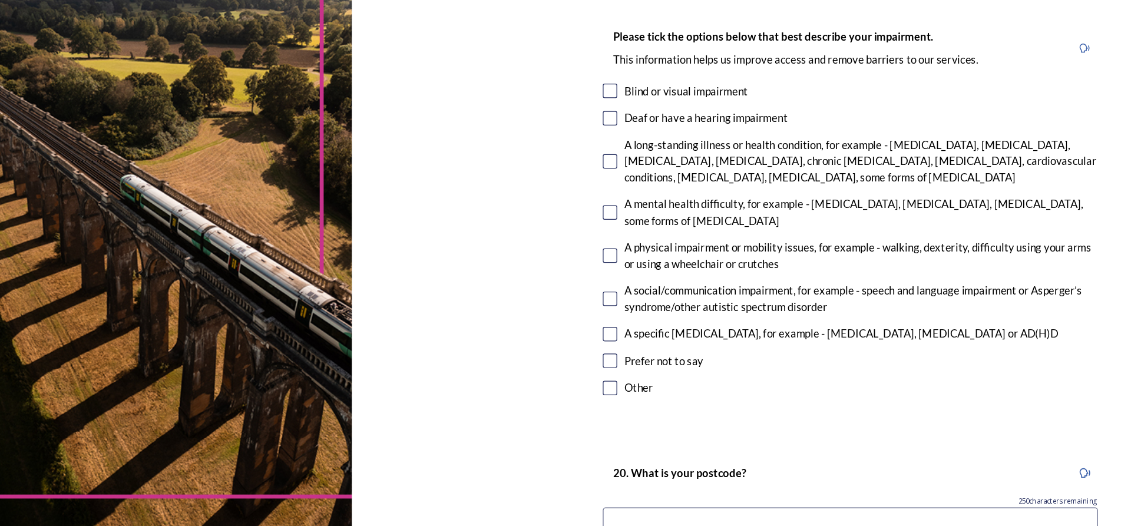
scroll to position [695, 0]
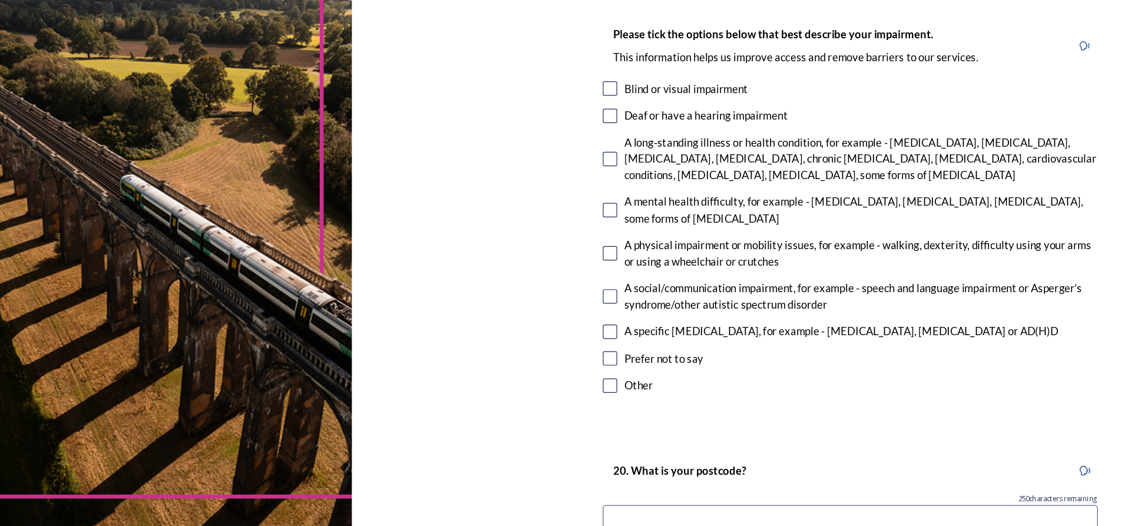
click at [525, 300] on input "checkbox" at bounding box center [526, 302] width 12 height 12
checkbox input "true"
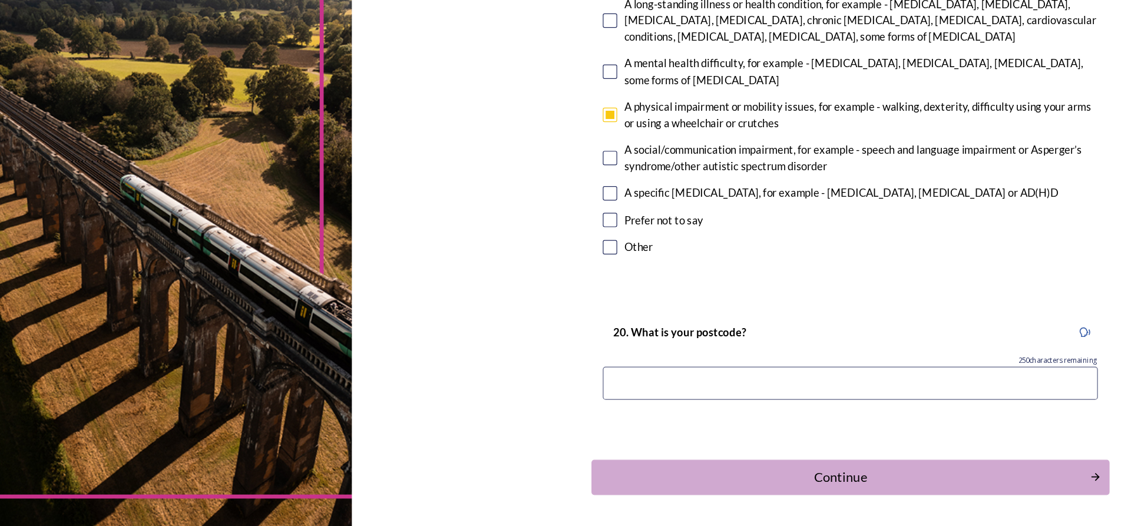
scroll to position [851, 0]
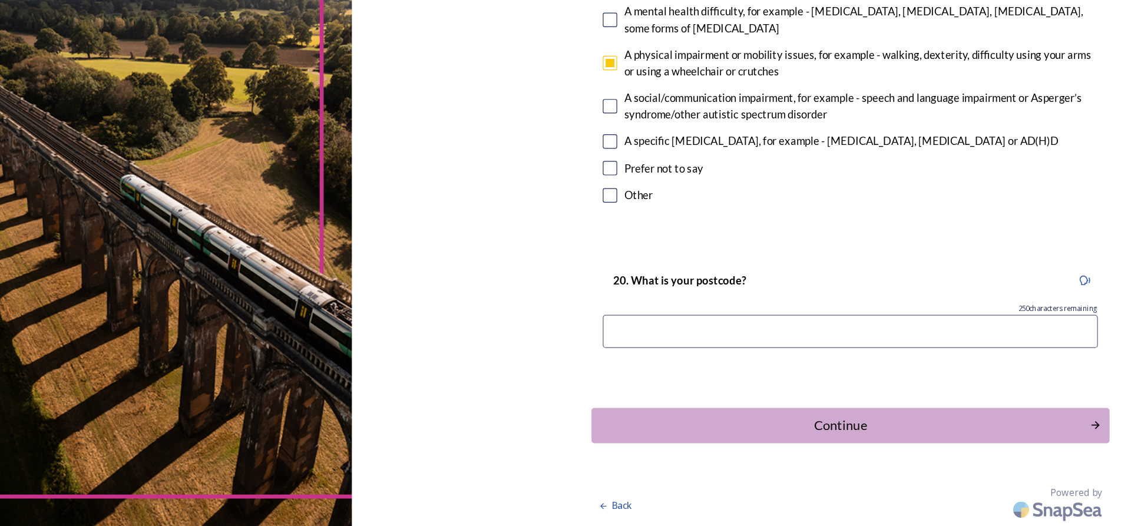
click at [722, 366] on input at bounding box center [722, 366] width 405 height 27
type input "PO19 3QP"
click at [831, 440] on div "Continue" at bounding box center [714, 443] width 399 height 16
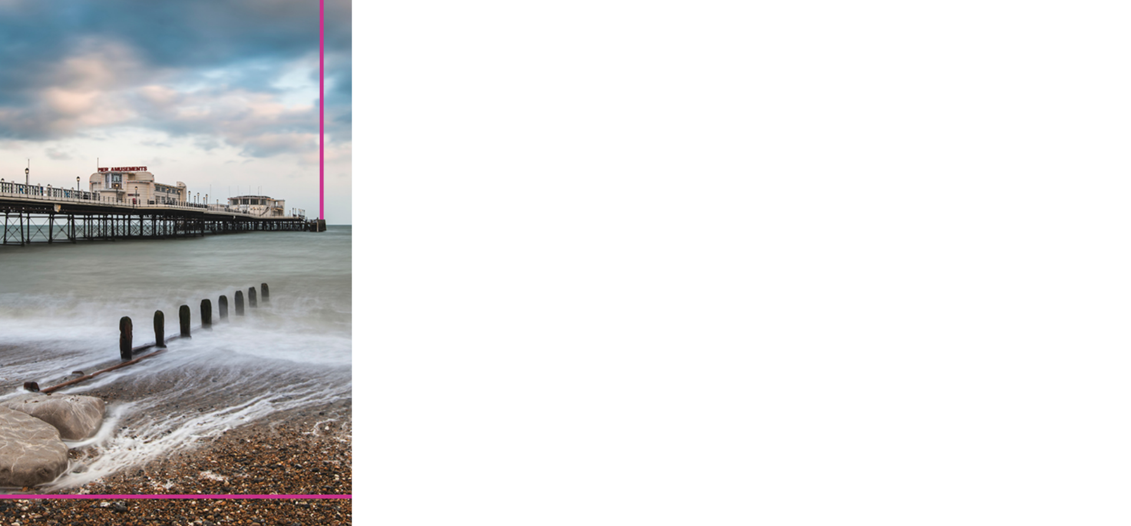
scroll to position [0, 0]
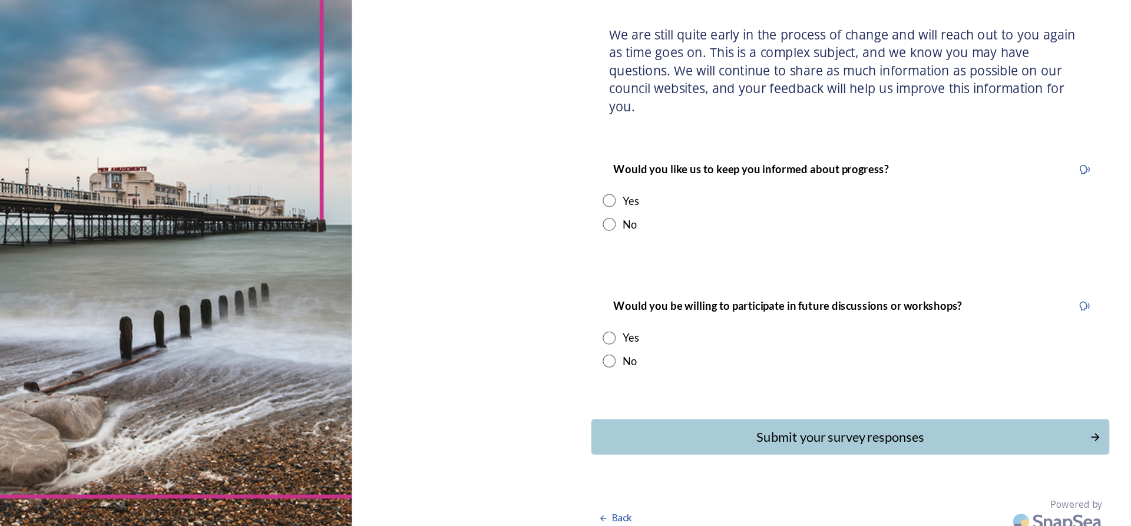
click at [527, 254] on input "radio" at bounding box center [525, 259] width 11 height 11
radio input "true"
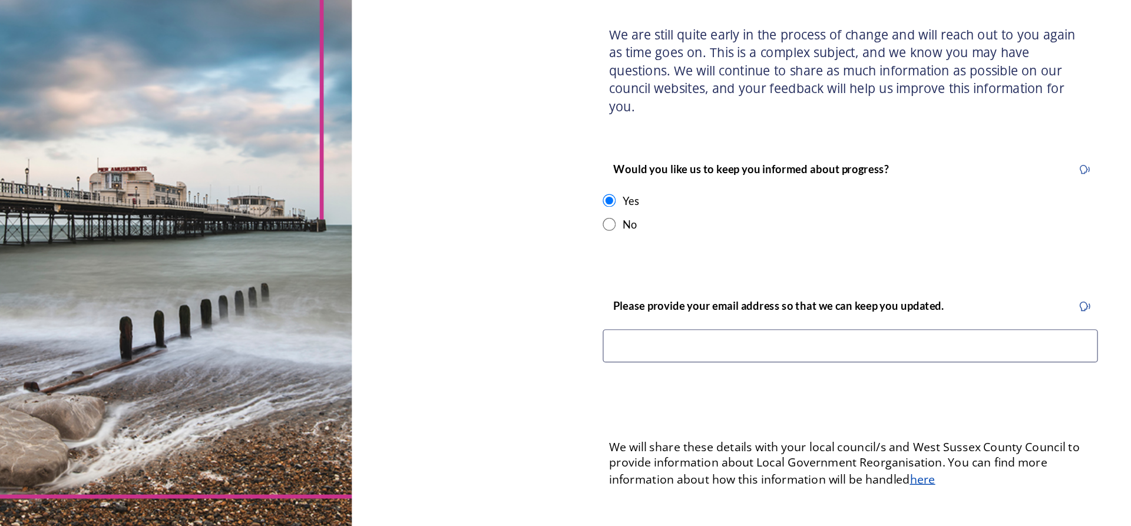
click at [797, 365] on input at bounding box center [722, 378] width 405 height 27
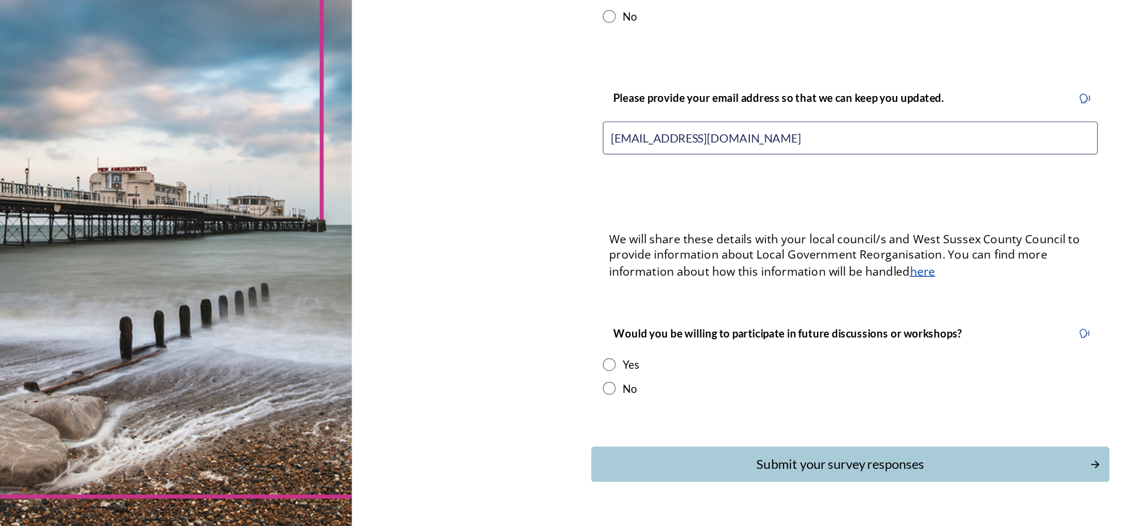
scroll to position [187, 0]
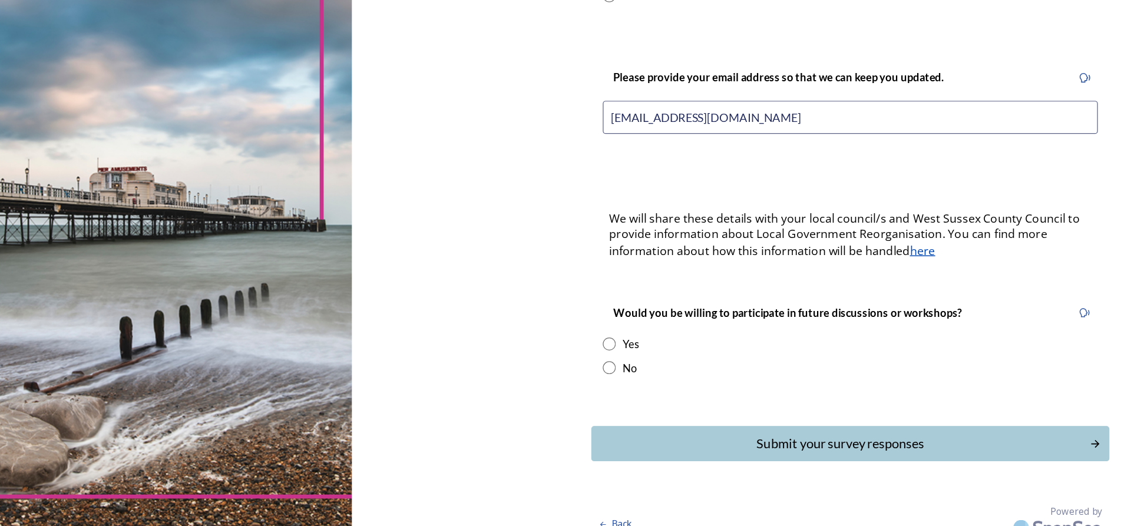
type input "Hand4@btinternet.com"
click at [520, 391] on input "radio" at bounding box center [525, 396] width 11 height 11
radio input "true"
click at [730, 450] on div "Submit your survey responses" at bounding box center [714, 458] width 395 height 16
